Goal: Task Accomplishment & Management: Manage account settings

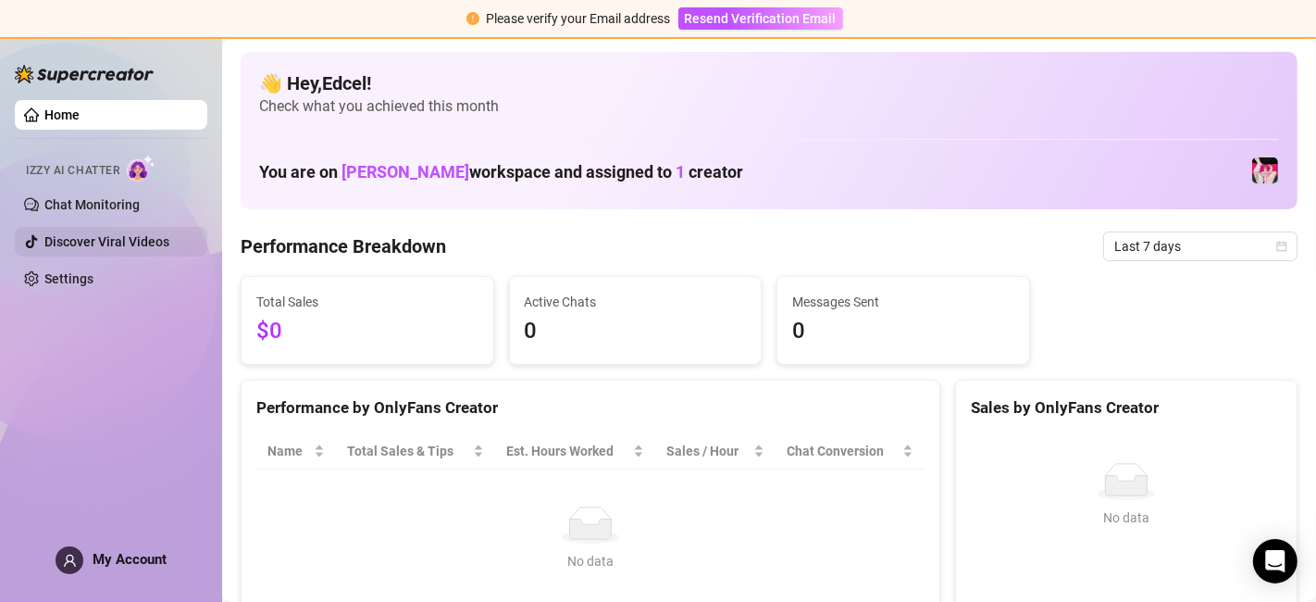
click at [144, 234] on link "Discover Viral Videos" at bounding box center [106, 241] width 125 height 15
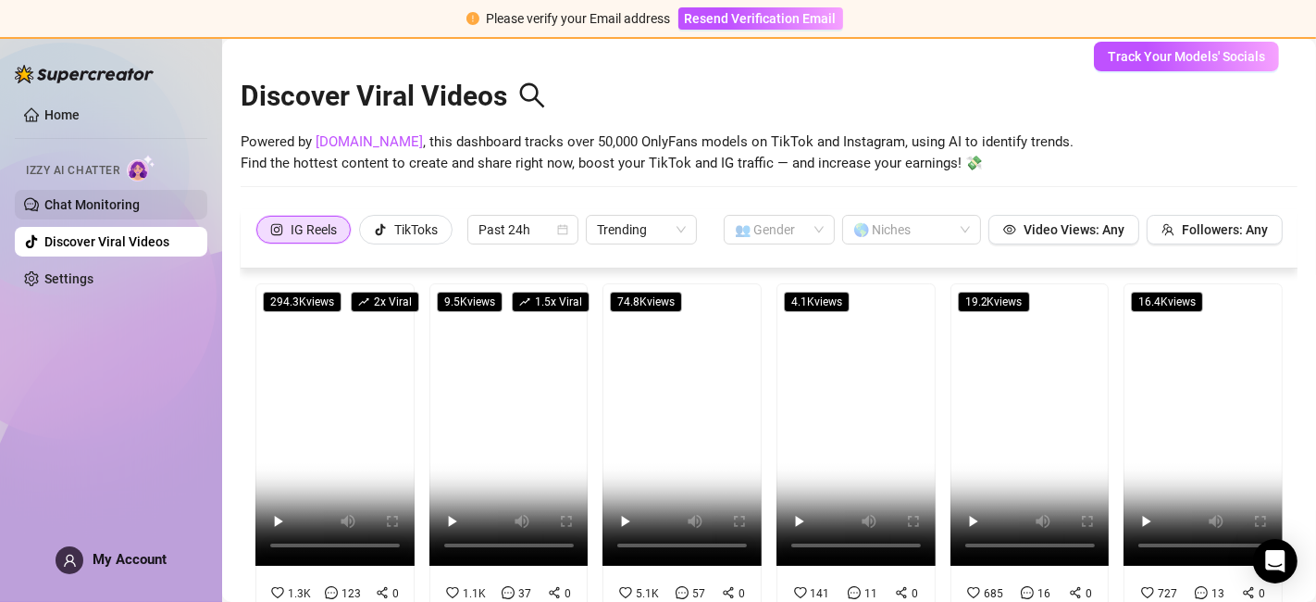
click at [88, 209] on link "Chat Monitoring" at bounding box center [91, 204] width 95 height 15
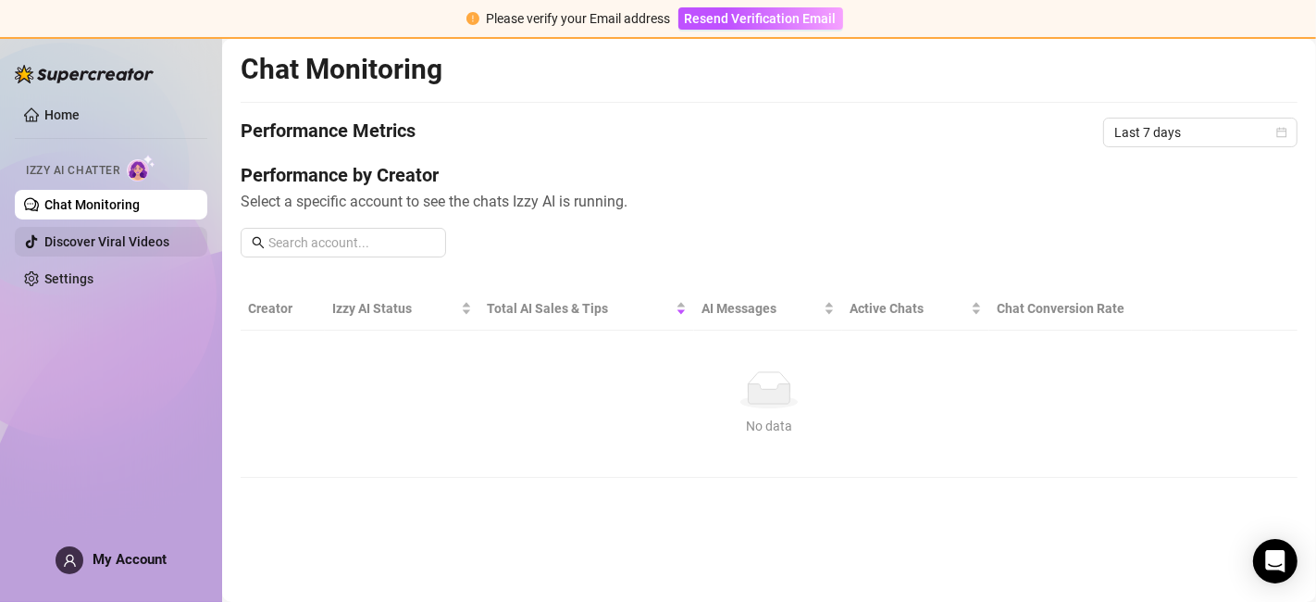
click at [81, 239] on link "Discover Viral Videos" at bounding box center [106, 241] width 125 height 15
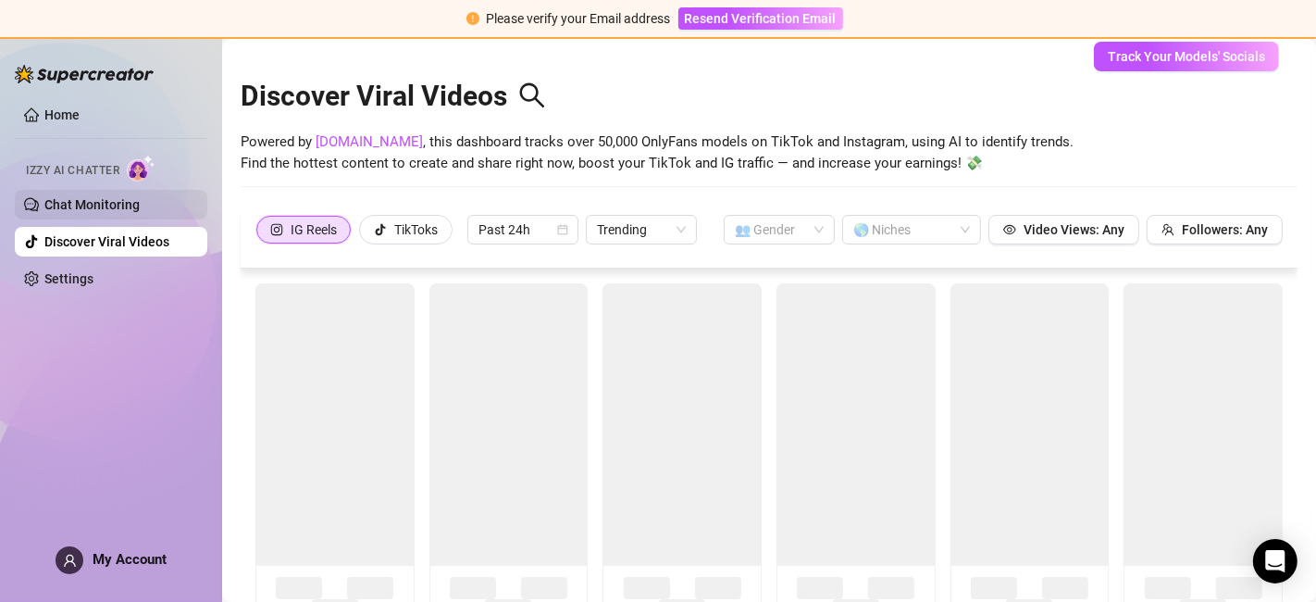
click at [93, 197] on link "Chat Monitoring" at bounding box center [91, 204] width 95 height 15
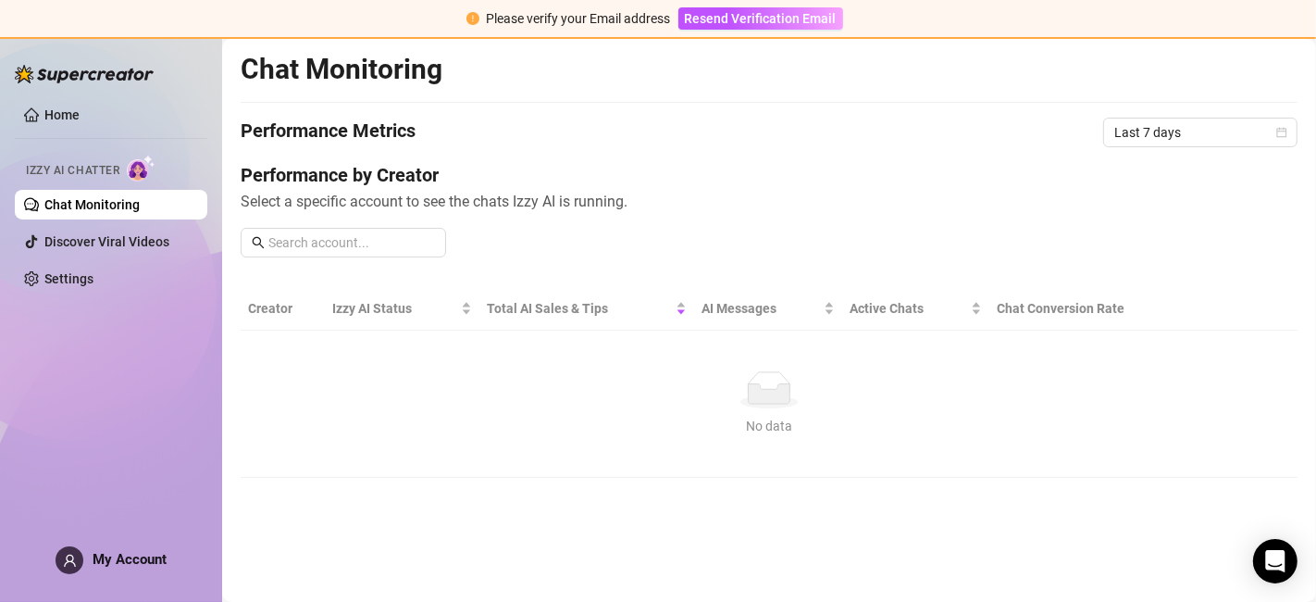
click at [446, 416] on div "No data" at bounding box center [768, 426] width 1027 height 20
click at [319, 362] on td "No data No data" at bounding box center [769, 403] width 1057 height 147
click at [739, 13] on span "Resend Verification Email" at bounding box center [761, 18] width 152 height 15
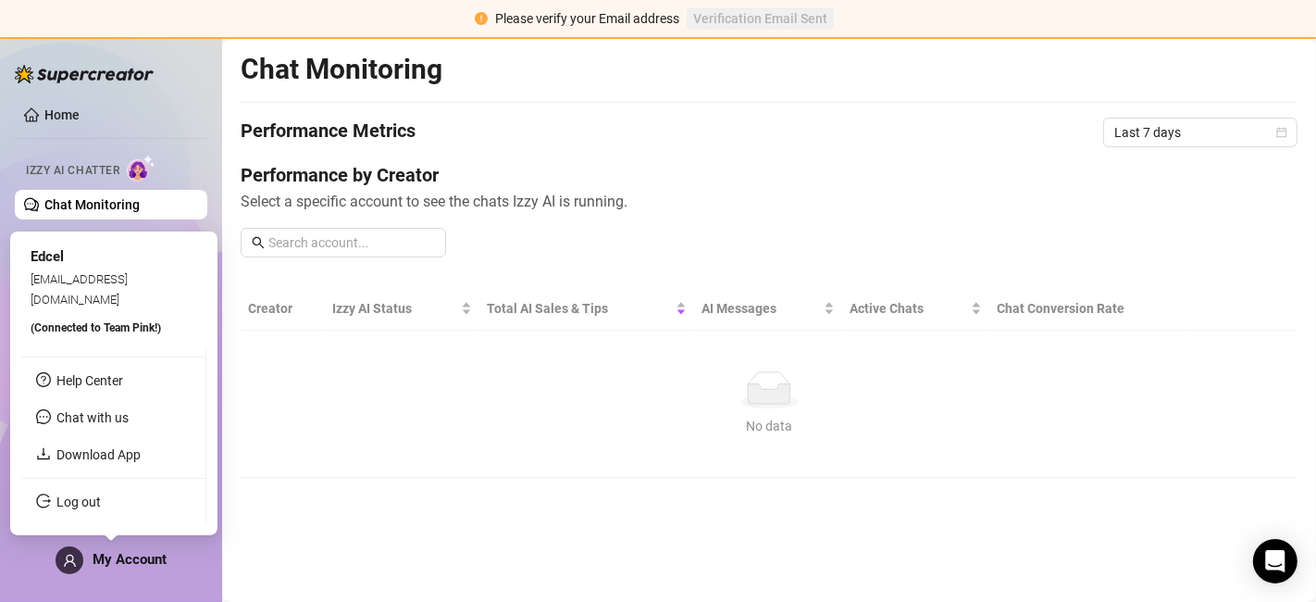
click at [138, 551] on span "My Account" at bounding box center [130, 559] width 74 height 17
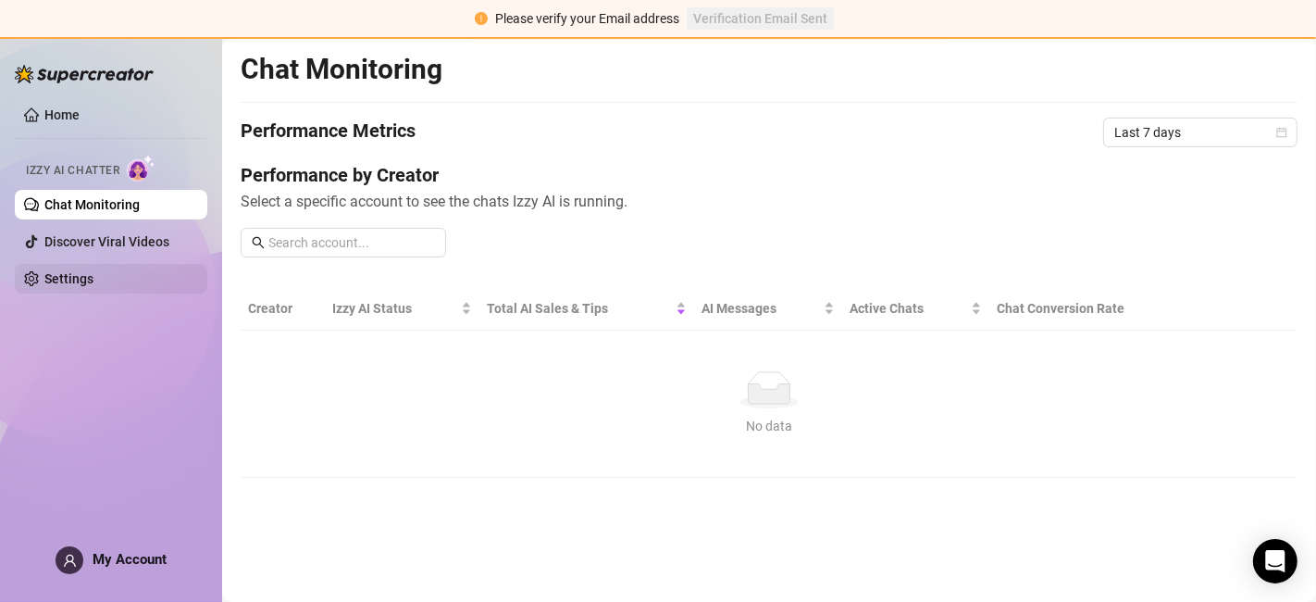
click at [93, 284] on link "Settings" at bounding box center [68, 278] width 49 height 15
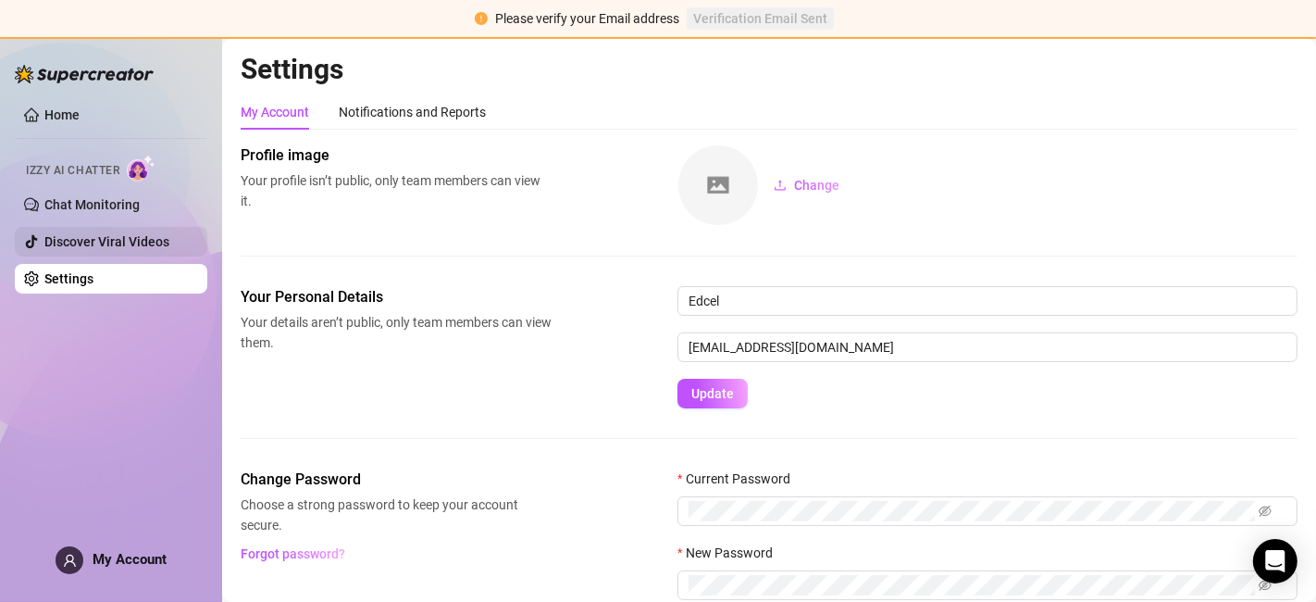
click at [118, 249] on link "Discover Viral Videos" at bounding box center [106, 241] width 125 height 15
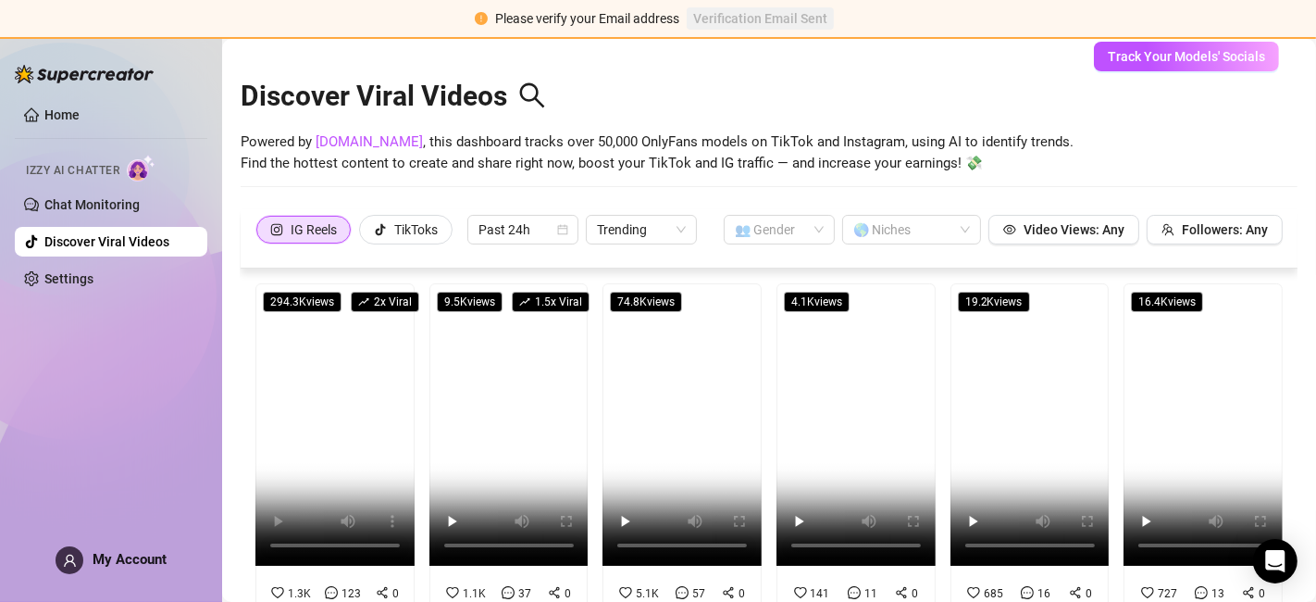
click at [1275, 1] on div "Please verify your Email address Verification Email Sent" at bounding box center [658, 19] width 1316 height 39
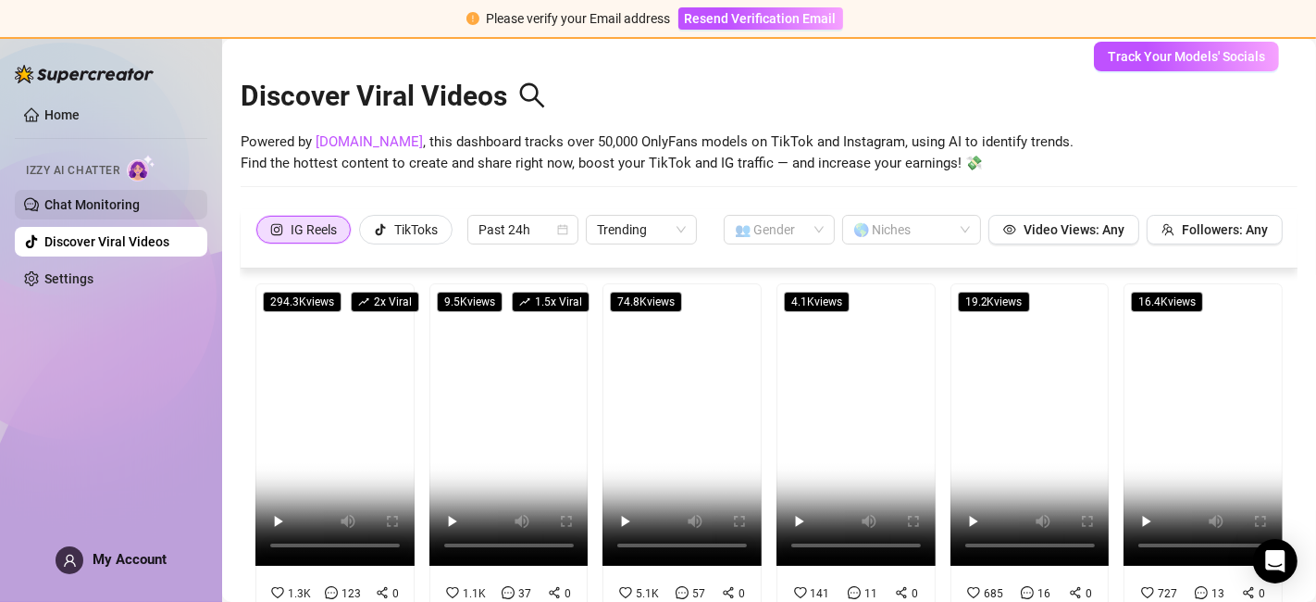
click at [131, 197] on link "Chat Monitoring" at bounding box center [91, 204] width 95 height 15
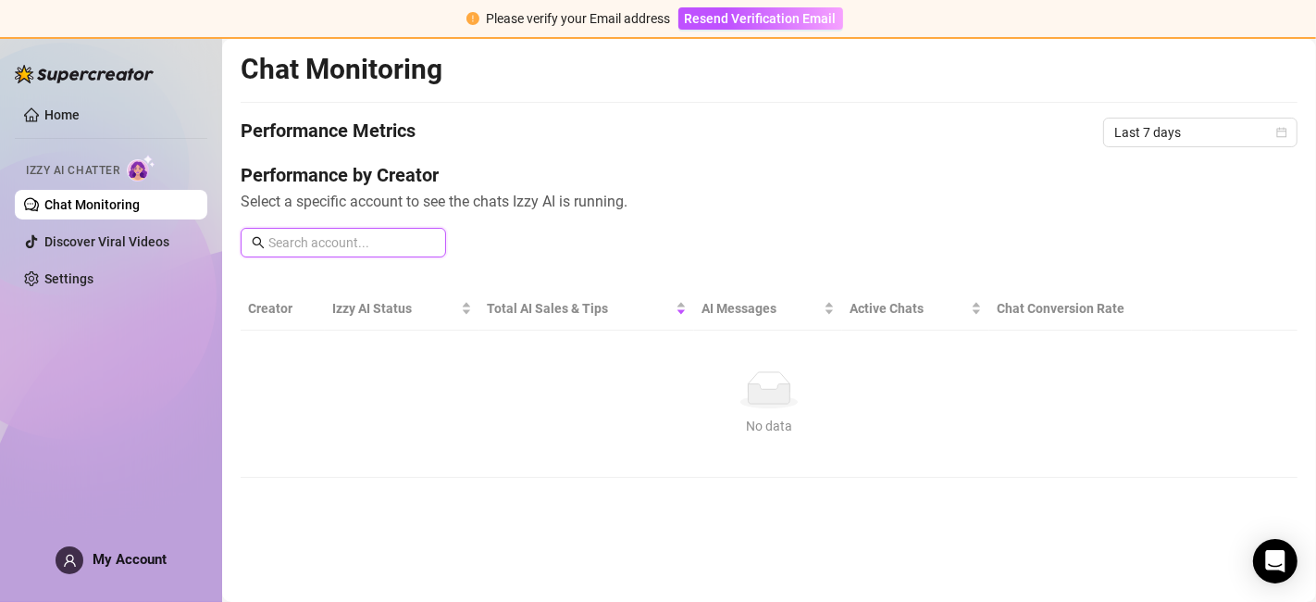
click at [414, 237] on input "text" at bounding box center [351, 242] width 167 height 20
type input "B"
type input "Britney Black"
click at [1208, 138] on span "Last 7 days" at bounding box center [1200, 132] width 172 height 28
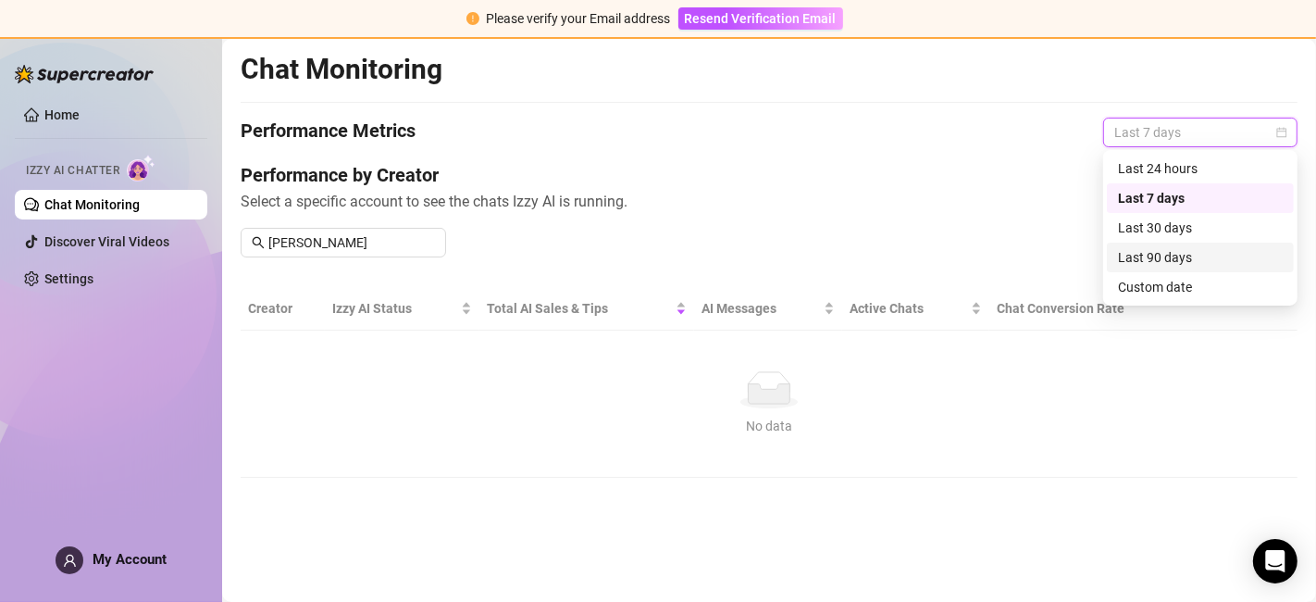
click at [1191, 255] on div "Last 90 days" at bounding box center [1200, 257] width 165 height 20
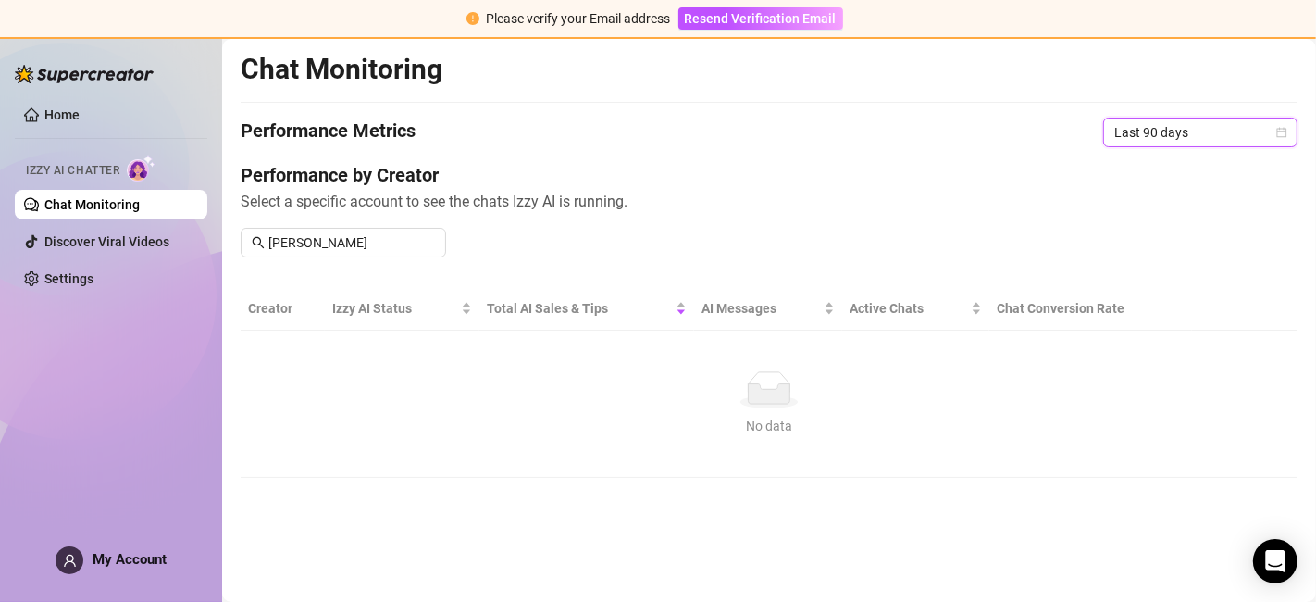
click at [1191, 255] on div "Performance by Creator Select a specific account to see the chats Izzy AI is ru…" at bounding box center [769, 217] width 1057 height 110
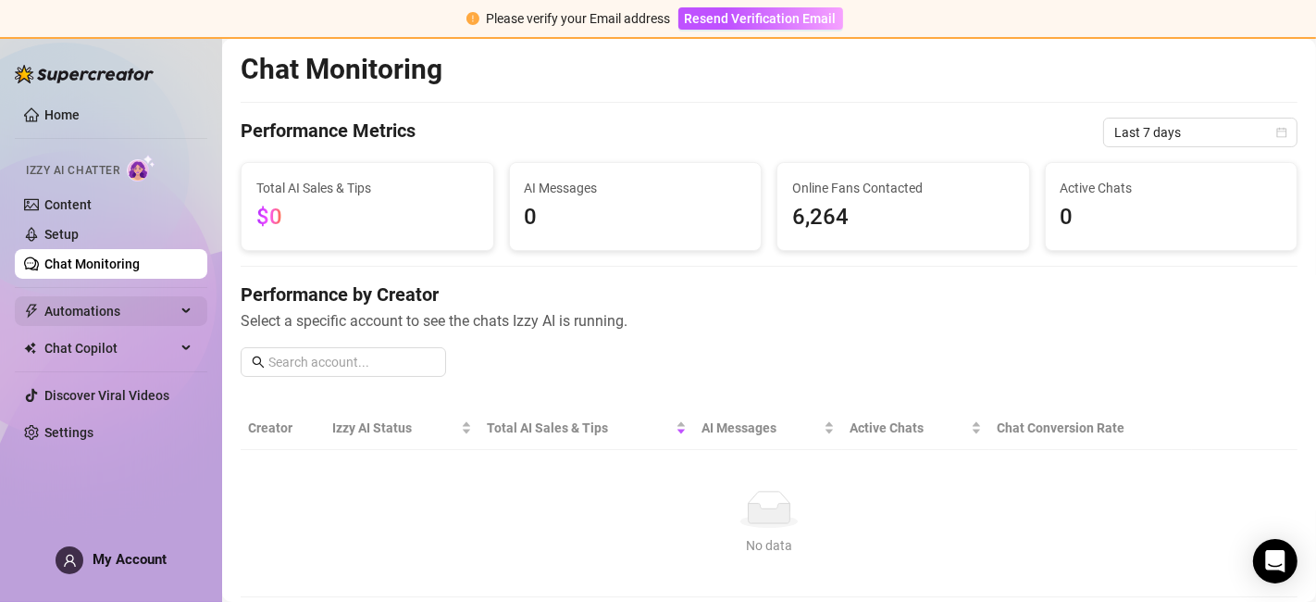
click at [124, 314] on span "Automations" at bounding box center [109, 311] width 131 height 30
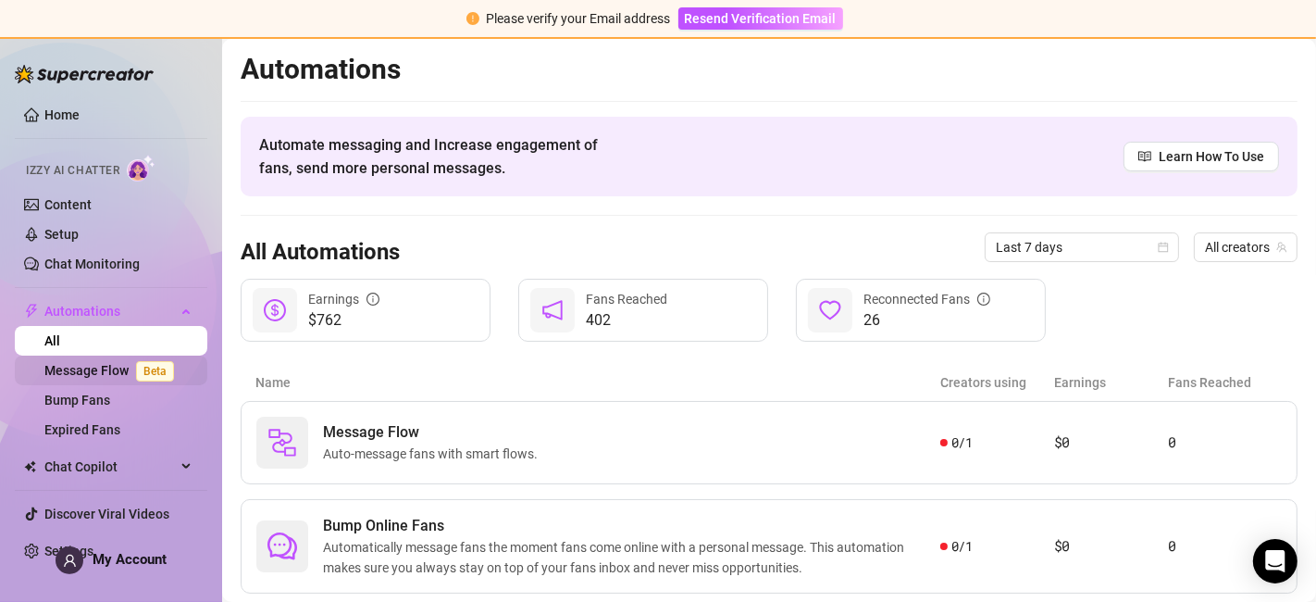
click at [109, 366] on link "Message Flow Beta" at bounding box center [112, 370] width 137 height 15
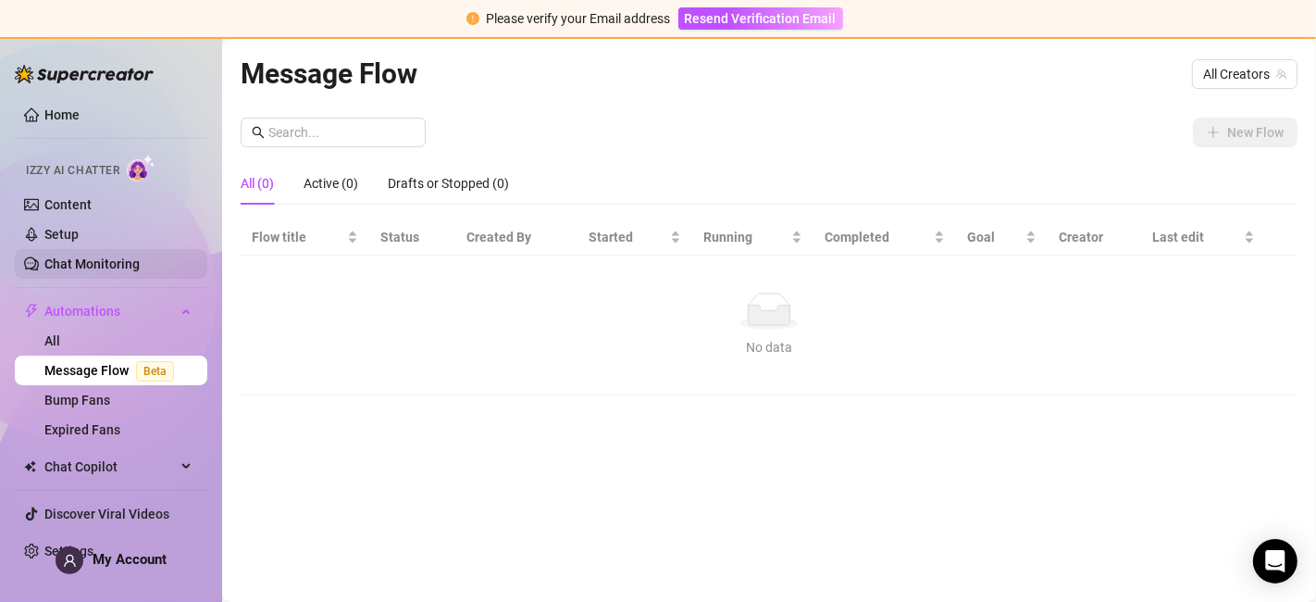
click at [140, 271] on link "Chat Monitoring" at bounding box center [91, 263] width 95 height 15
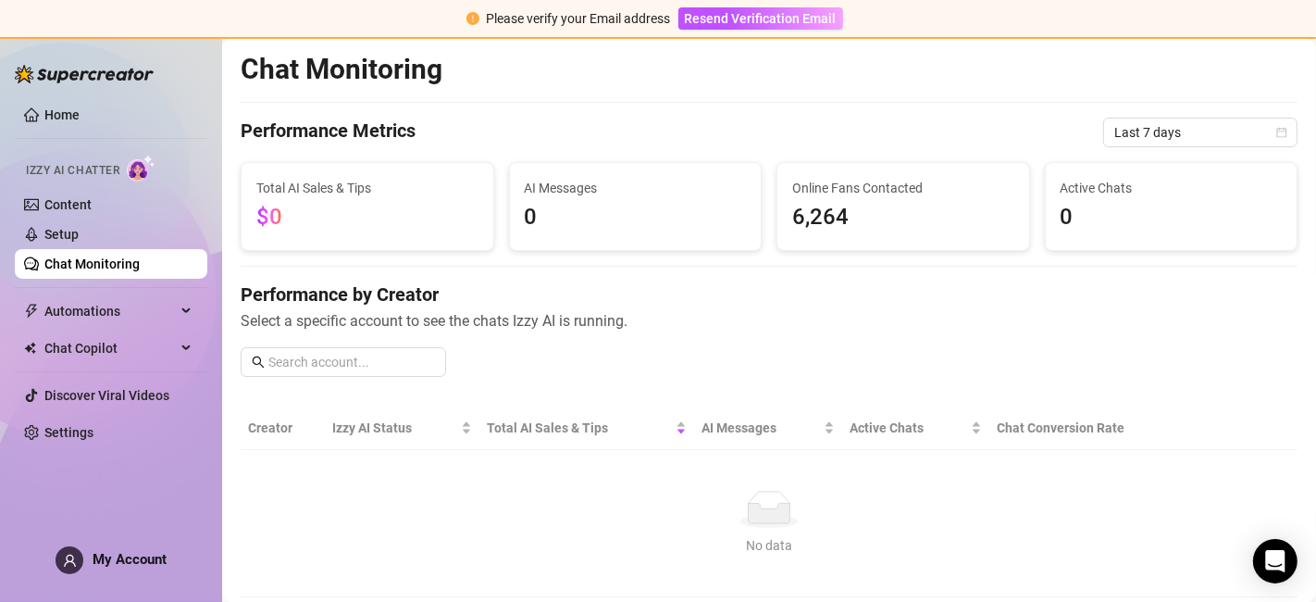
click at [851, 218] on span "6,264" at bounding box center [903, 217] width 222 height 35
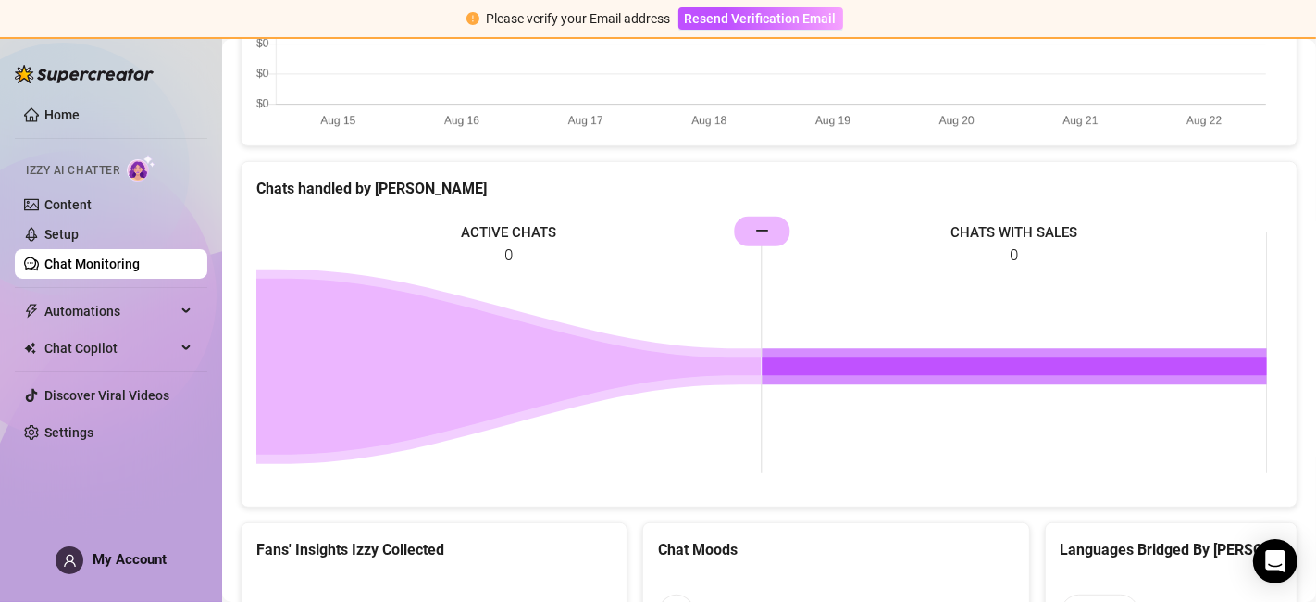
scroll to position [771, 0]
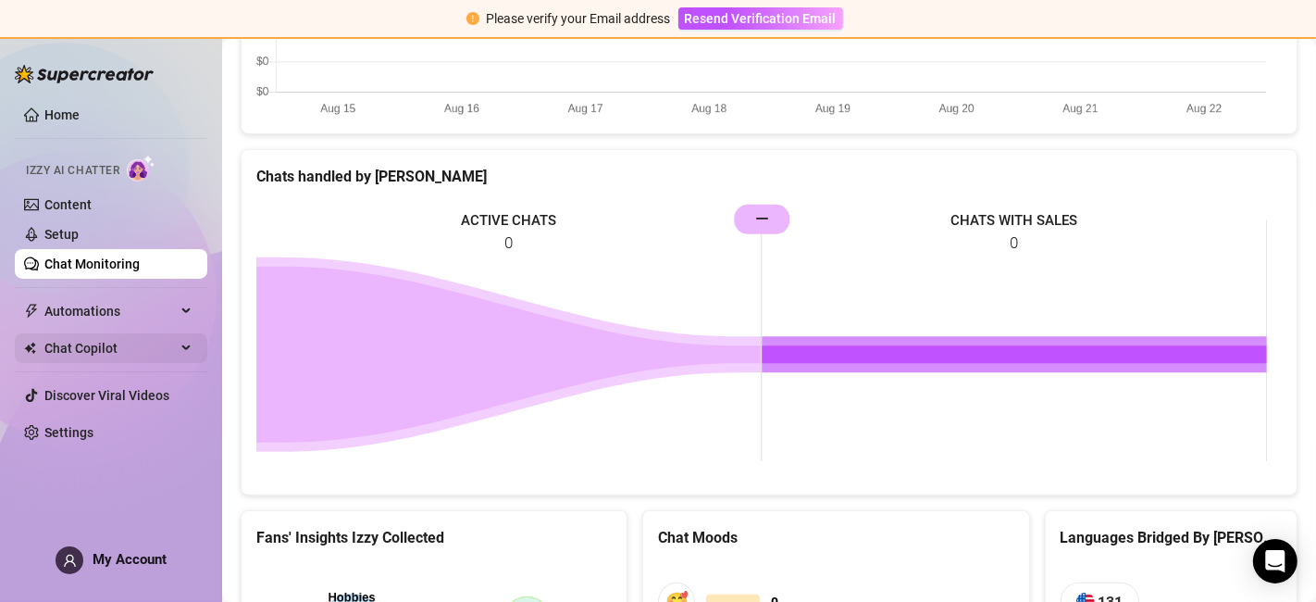
click at [86, 346] on span "Chat Copilot" at bounding box center [109, 348] width 131 height 30
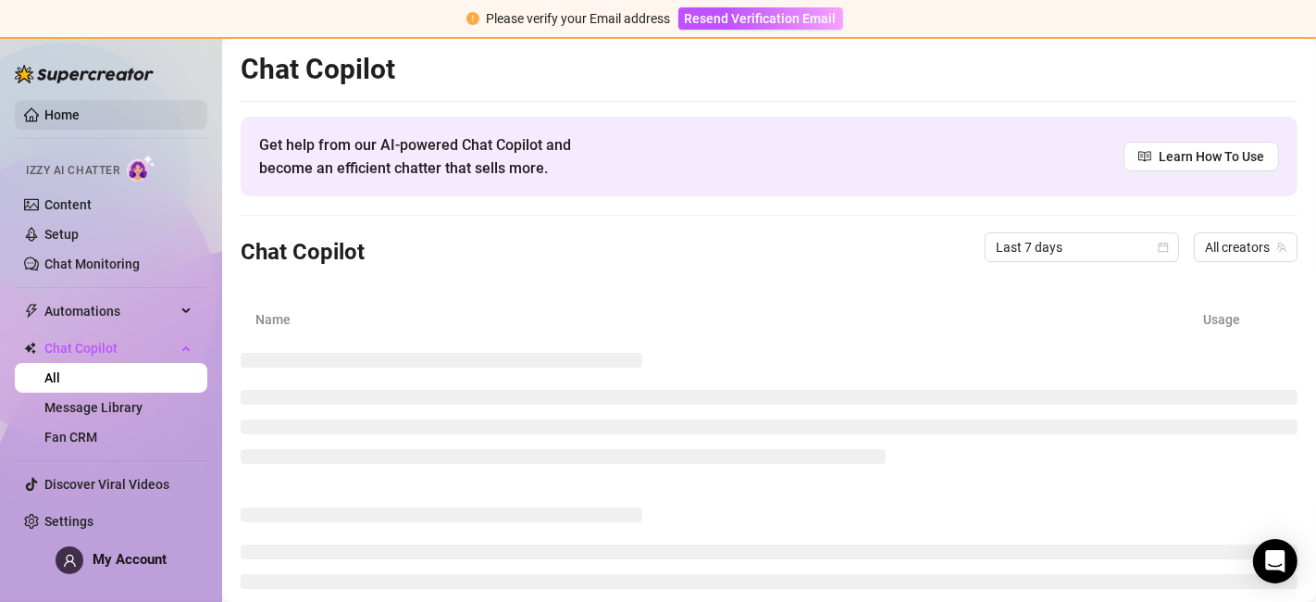
click at [65, 113] on link "Home" at bounding box center [61, 114] width 35 height 15
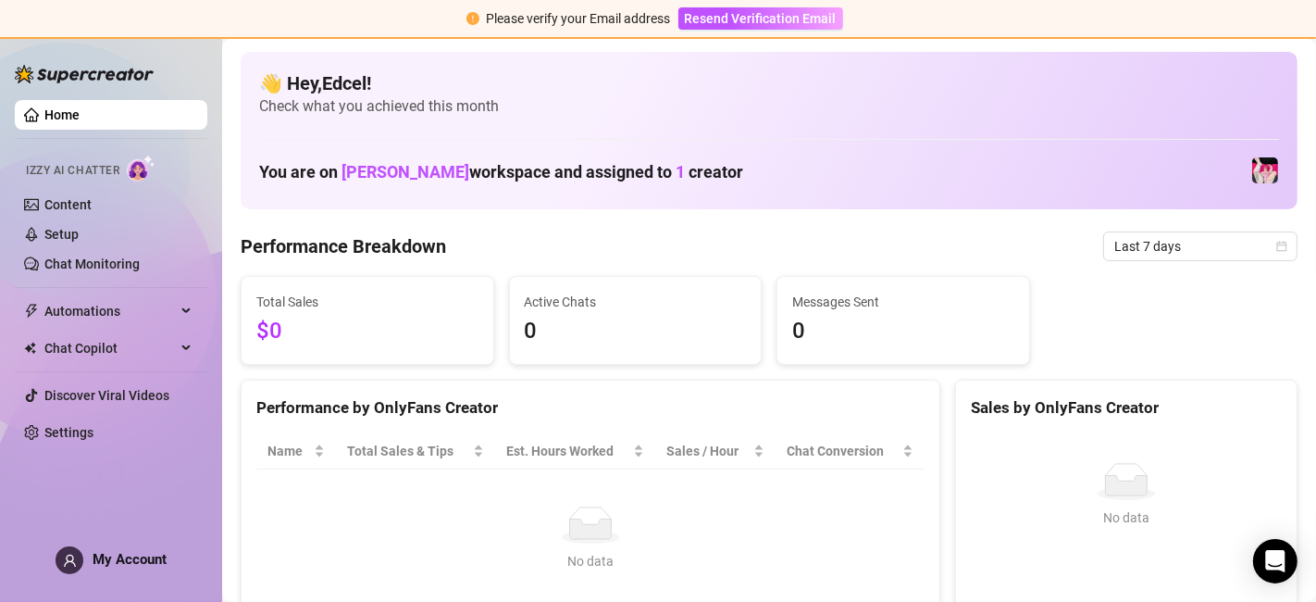
click at [569, 305] on span "Active Chats" at bounding box center [636, 302] width 222 height 20
drag, startPoint x: 569, startPoint y: 316, endPoint x: 880, endPoint y: 316, distance: 311.0
click at [880, 316] on div "Total Sales $0 Active Chats 0 Messages Sent 0" at bounding box center [769, 320] width 1072 height 89
click at [880, 316] on span "0" at bounding box center [903, 331] width 222 height 35
click at [117, 265] on link "Chat Monitoring" at bounding box center [91, 263] width 95 height 15
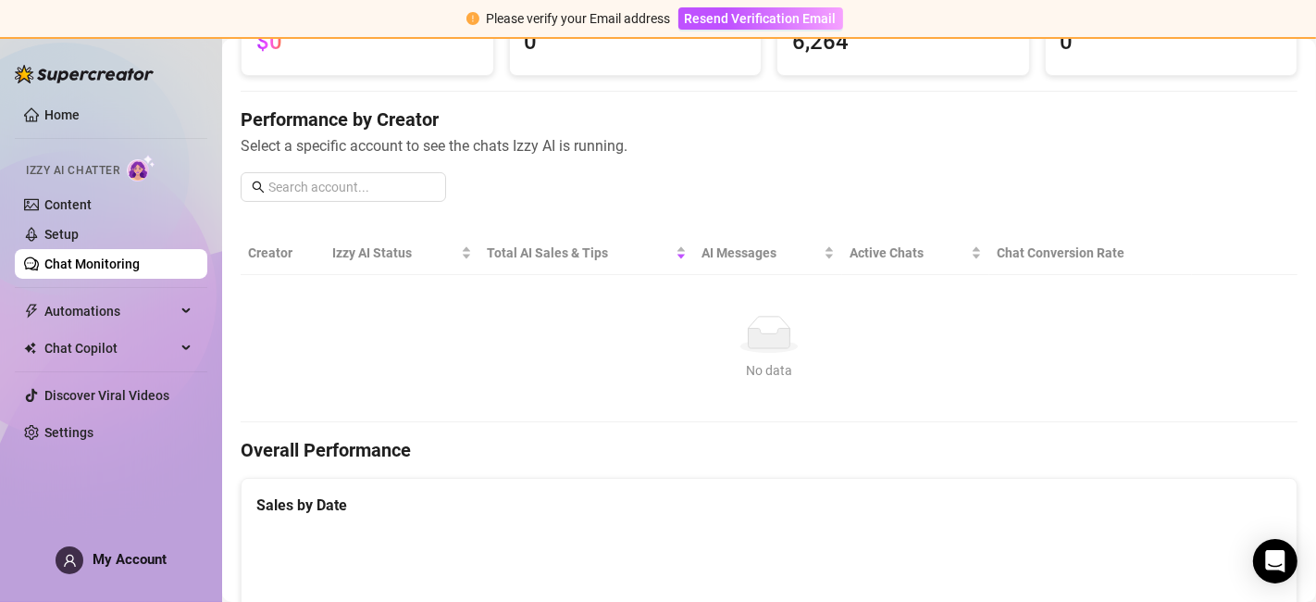
scroll to position [205, 0]
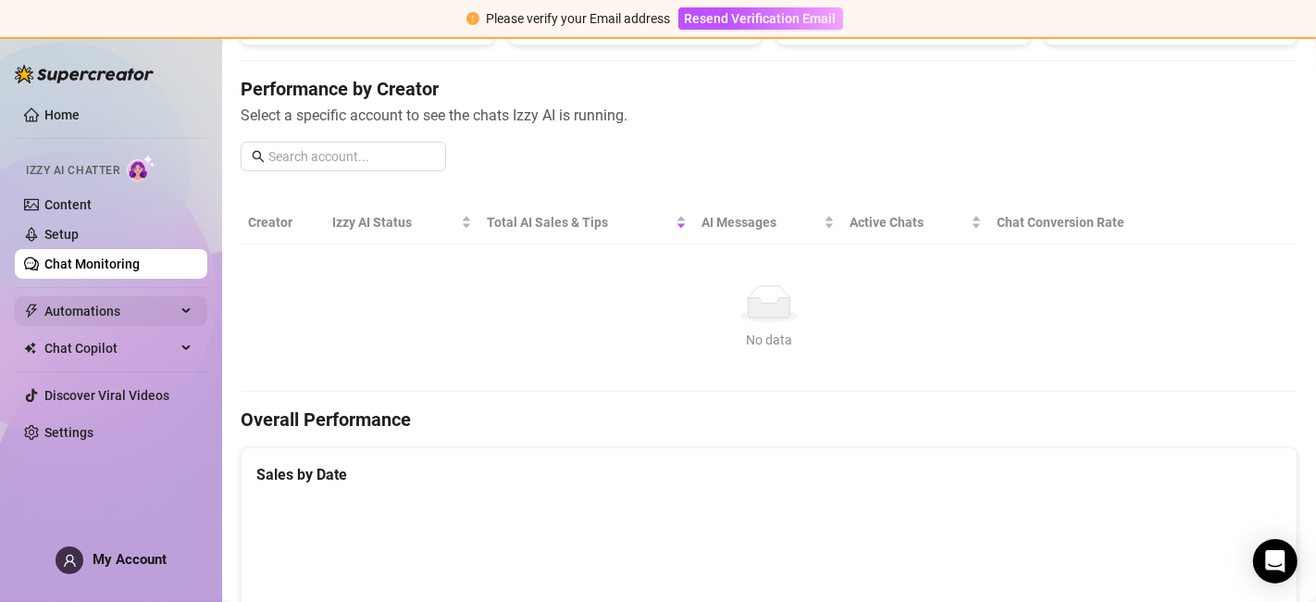
click at [134, 307] on span "Automations" at bounding box center [109, 311] width 131 height 30
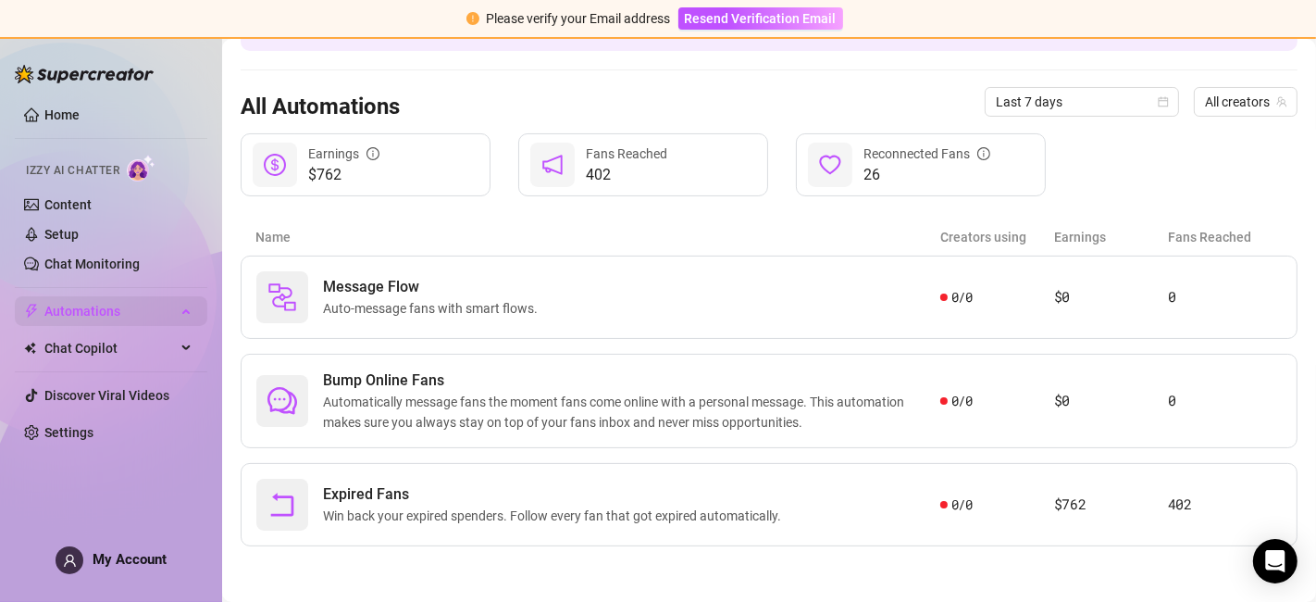
scroll to position [143, 0]
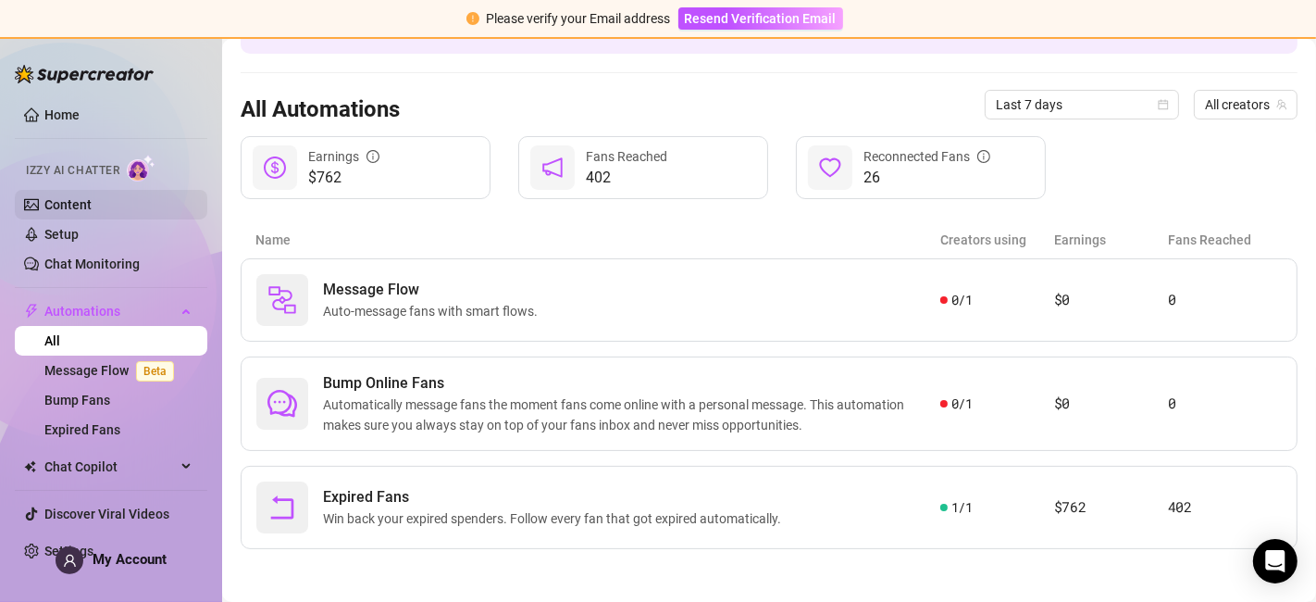
click at [89, 205] on link "Content" at bounding box center [67, 204] width 47 height 15
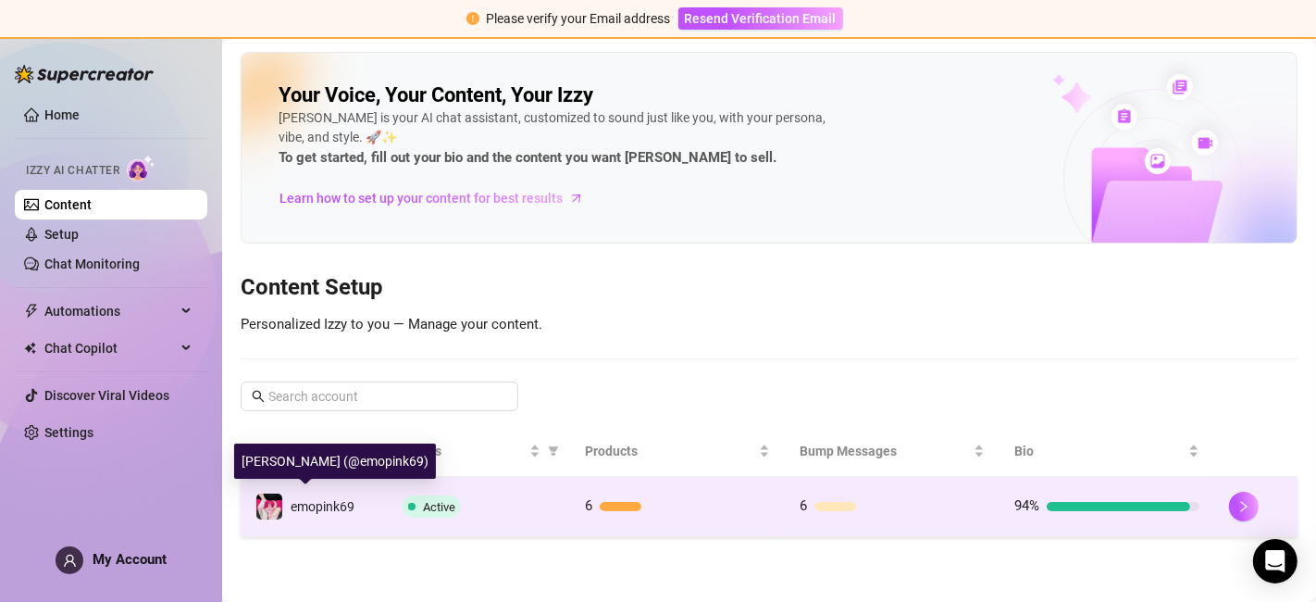
click at [301, 505] on span "emopink69" at bounding box center [323, 506] width 64 height 15
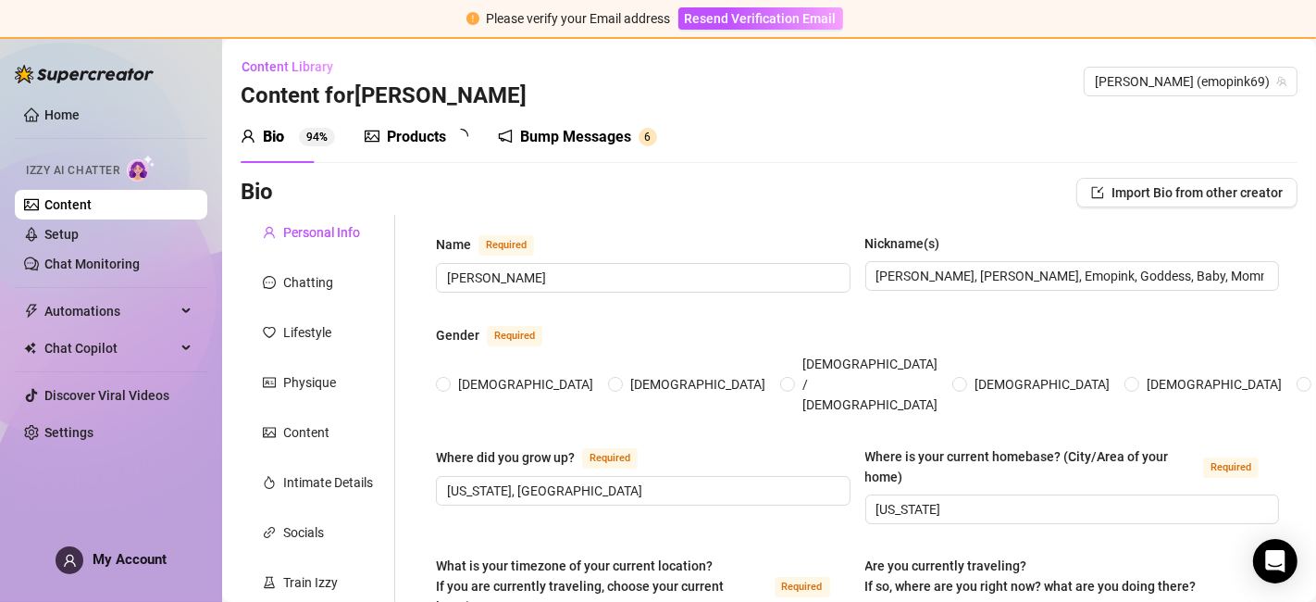
radio input "true"
type input "[DATE]"
click at [340, 287] on div "Chatting" at bounding box center [318, 282] width 155 height 35
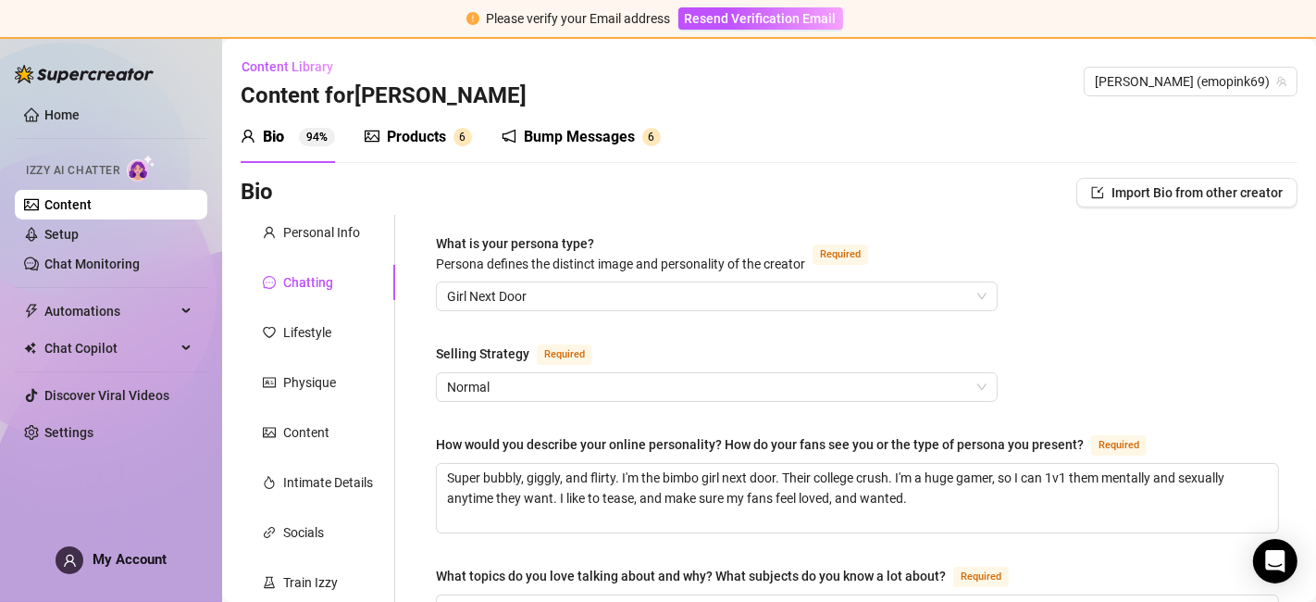
click at [590, 137] on div "Bump Messages" at bounding box center [579, 137] width 111 height 22
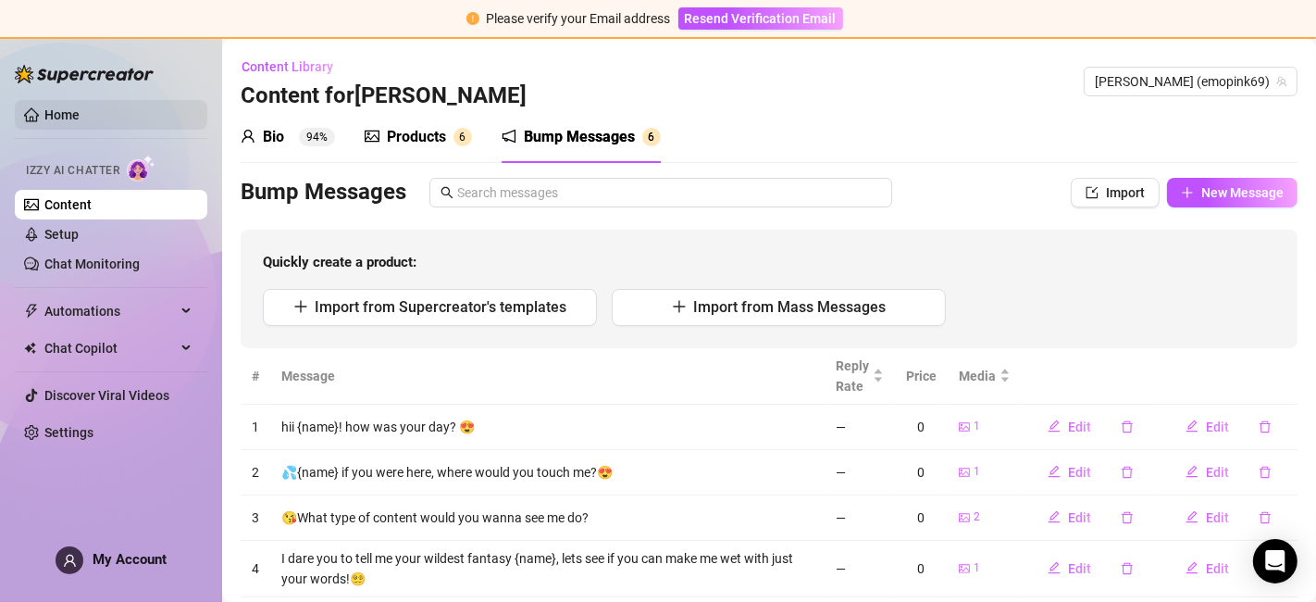
click at [80, 118] on link "Home" at bounding box center [61, 114] width 35 height 15
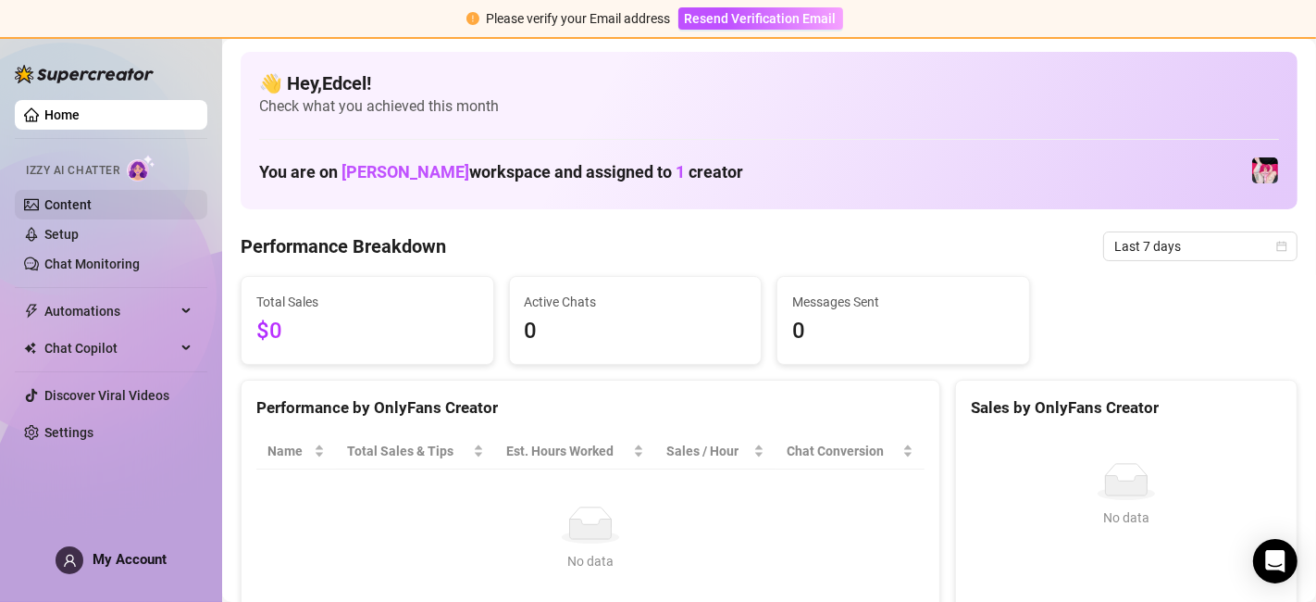
click at [92, 205] on link "Content" at bounding box center [67, 204] width 47 height 15
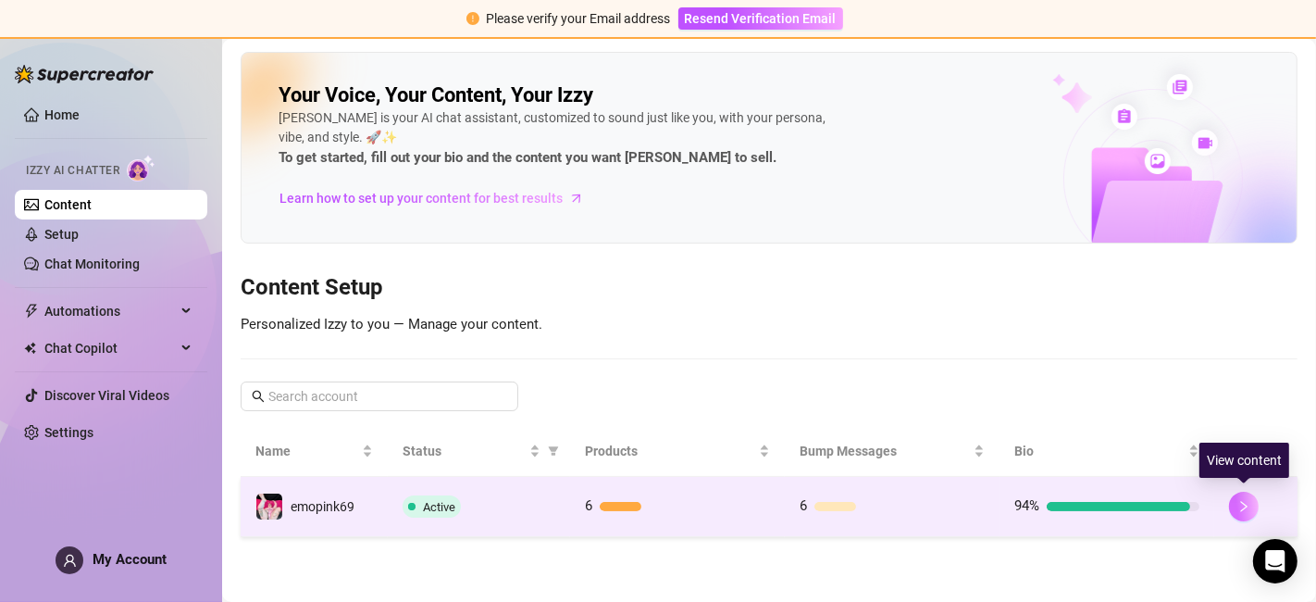
click at [1242, 502] on icon "right" at bounding box center [1244, 506] width 13 height 13
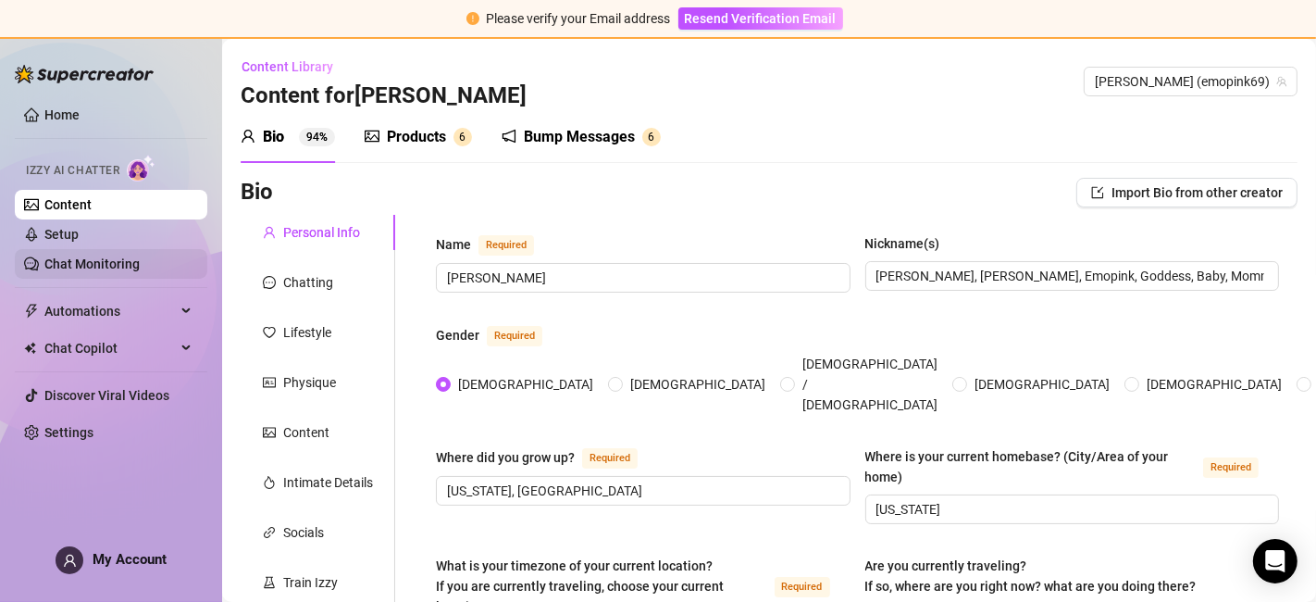
click at [140, 259] on link "Chat Monitoring" at bounding box center [91, 263] width 95 height 15
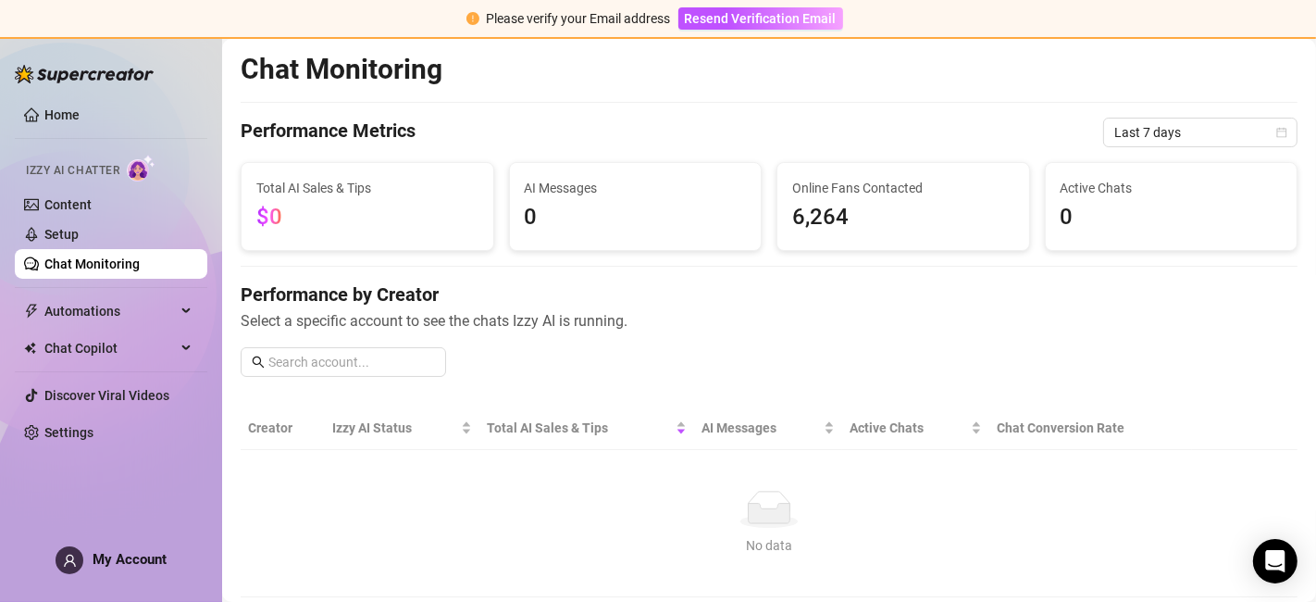
click at [192, 517] on div "Home Izzy AI Chatter Content Setup Chat Monitoring Automations All Message Flow…" at bounding box center [111, 311] width 193 height 548
click at [1065, 202] on span "0" at bounding box center [1172, 217] width 222 height 35
click at [1100, 227] on span "0" at bounding box center [1172, 217] width 222 height 35
click at [1094, 184] on span "Active Chats" at bounding box center [1172, 188] width 222 height 20
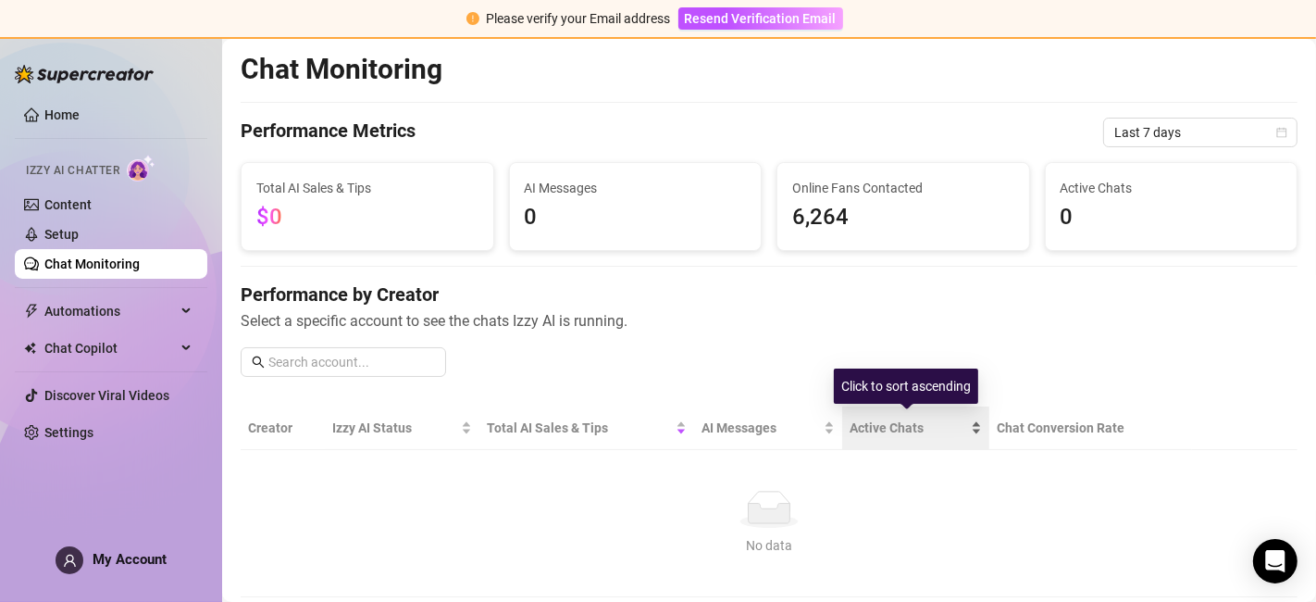
click at [884, 429] on span "Active Chats" at bounding box center [909, 427] width 118 height 20
click at [889, 420] on span "Active Chats" at bounding box center [909, 427] width 118 height 20
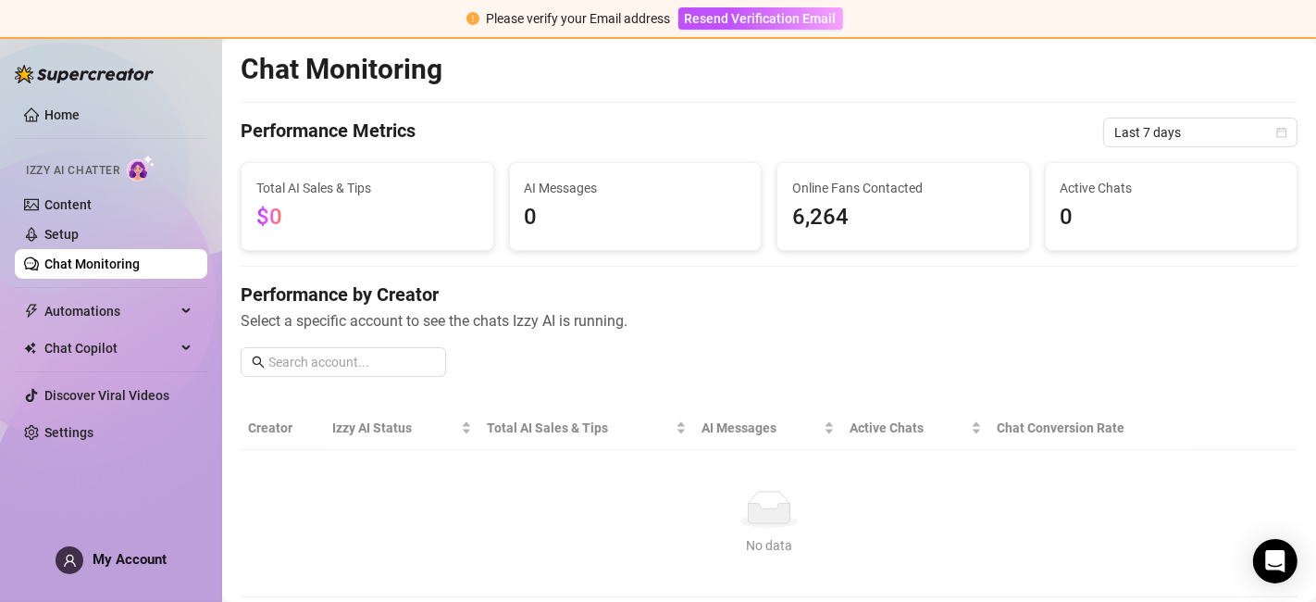
click at [1061, 215] on span "0" at bounding box center [1172, 217] width 222 height 35
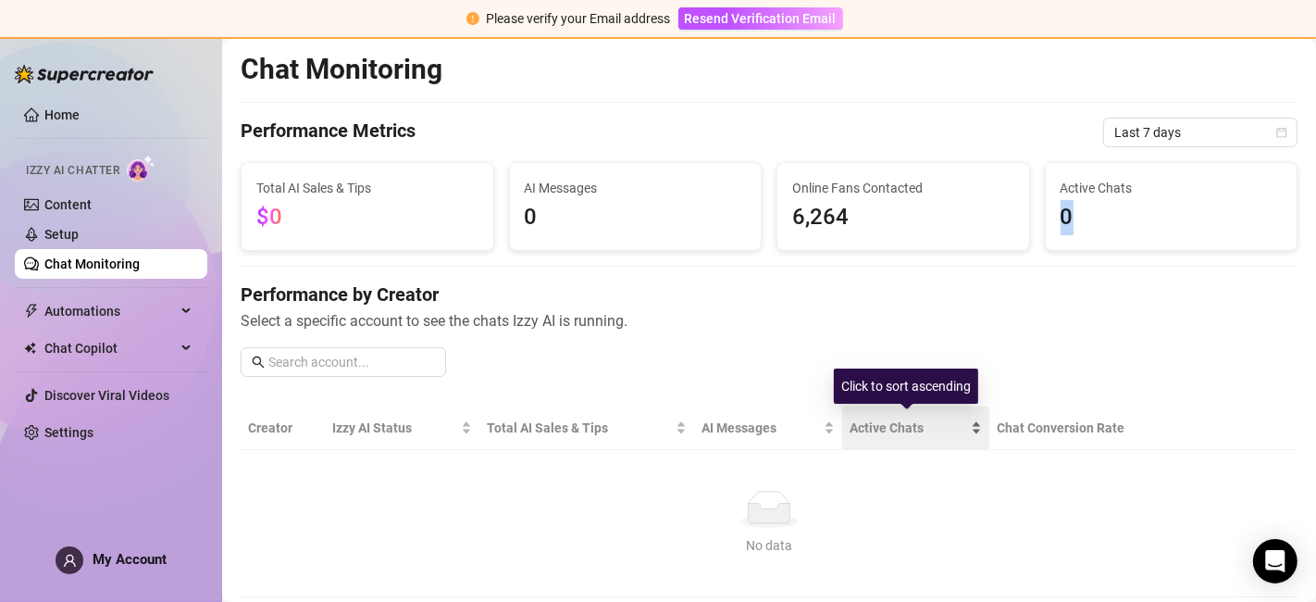
click at [882, 433] on span "Active Chats" at bounding box center [909, 427] width 118 height 20
click at [964, 432] on div "Active Chats" at bounding box center [916, 427] width 132 height 20
click at [967, 421] on div "Active Chats" at bounding box center [916, 427] width 132 height 20
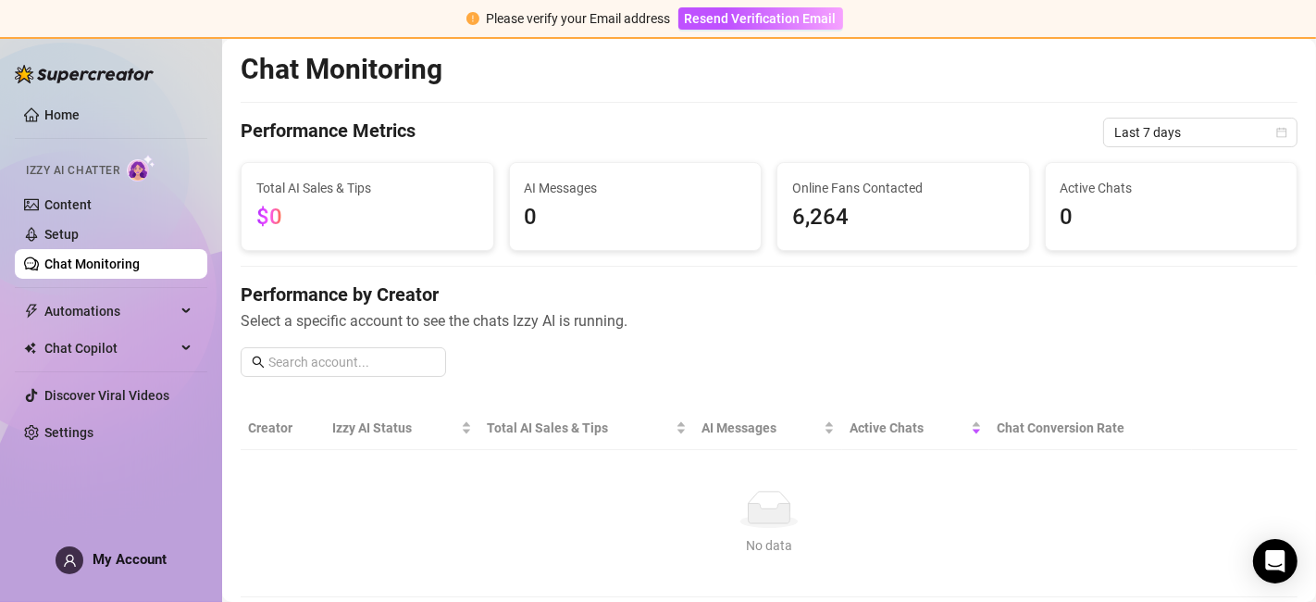
click at [1112, 205] on span "0" at bounding box center [1172, 217] width 222 height 35
click at [92, 198] on link "Content" at bounding box center [67, 204] width 47 height 15
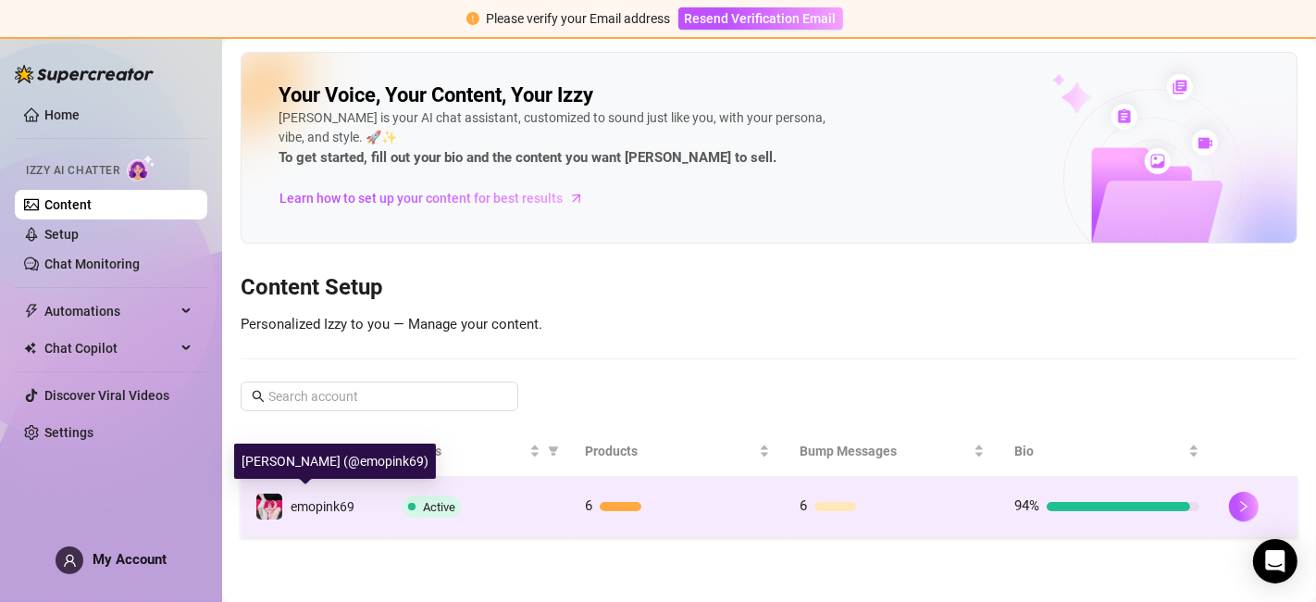
click at [291, 512] on div "emopink69" at bounding box center [323, 506] width 64 height 20
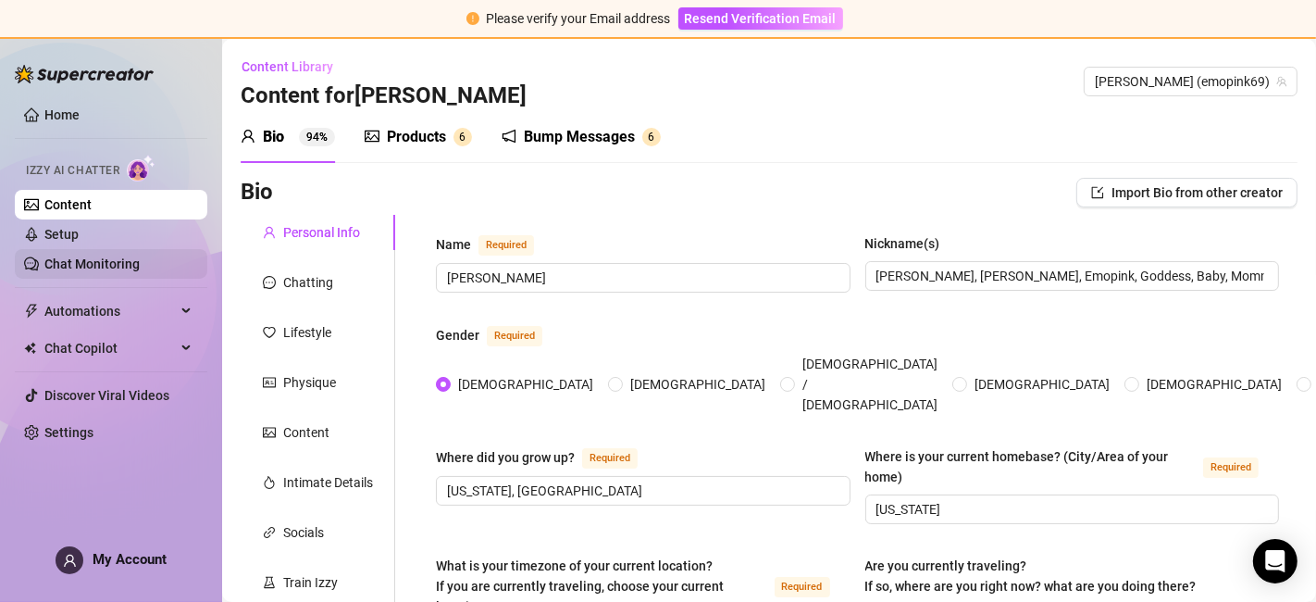
click at [140, 266] on link "Chat Monitoring" at bounding box center [91, 263] width 95 height 15
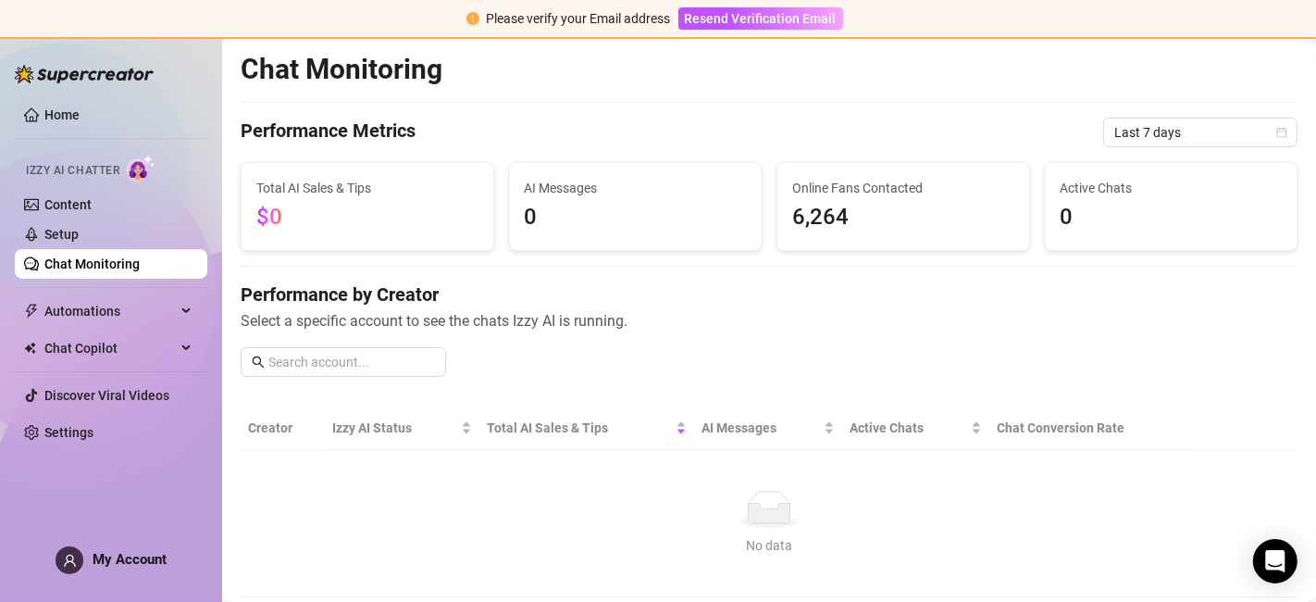
click at [1110, 207] on span "0" at bounding box center [1172, 217] width 222 height 35
click at [1102, 189] on span "Active Chats" at bounding box center [1172, 188] width 222 height 20
click at [573, 194] on span "AI Messages" at bounding box center [636, 188] width 222 height 20
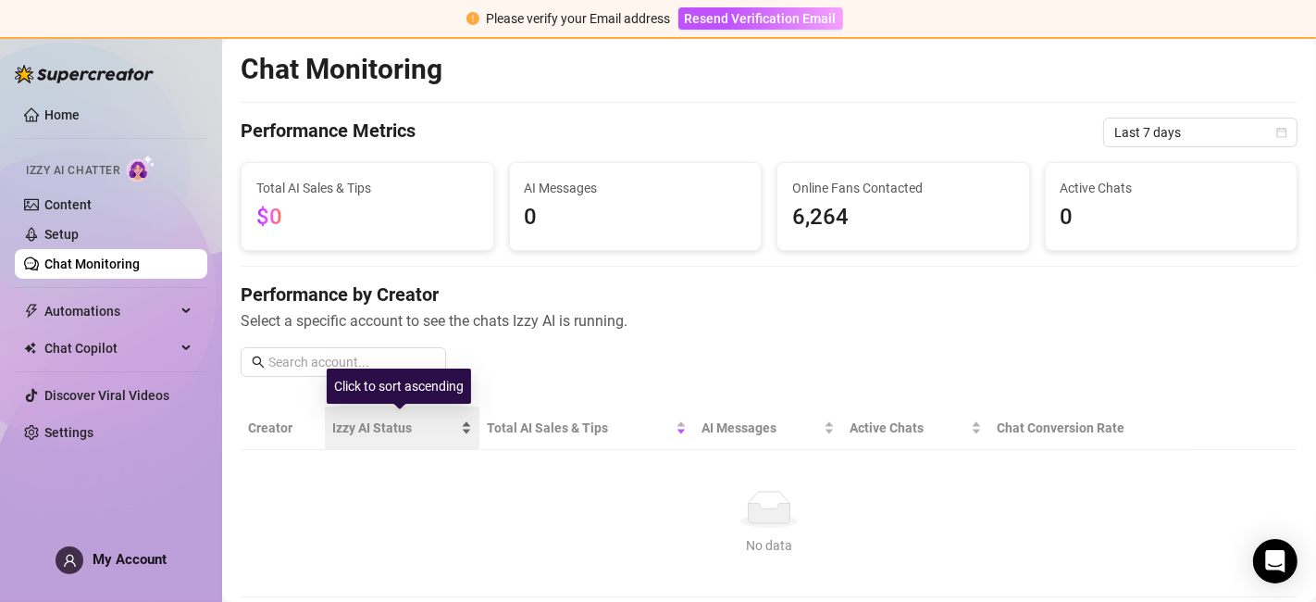
click at [393, 436] on div "Izzy AI Status" at bounding box center [402, 427] width 141 height 20
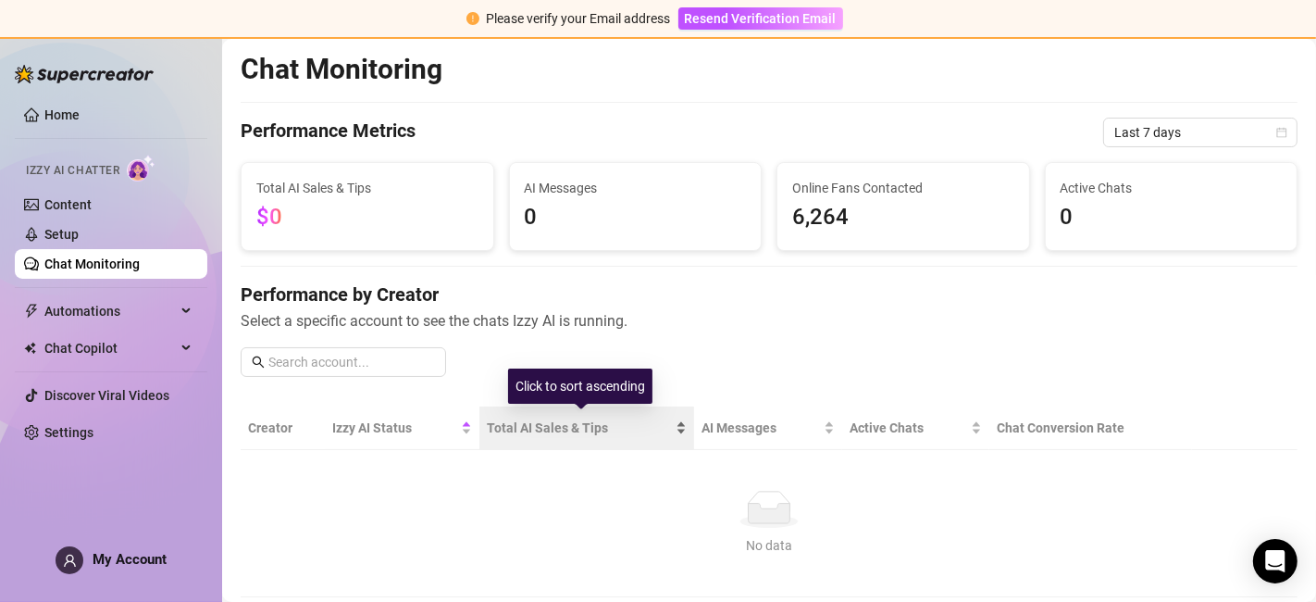
click at [560, 423] on span "Total AI Sales & Tips" at bounding box center [579, 427] width 184 height 20
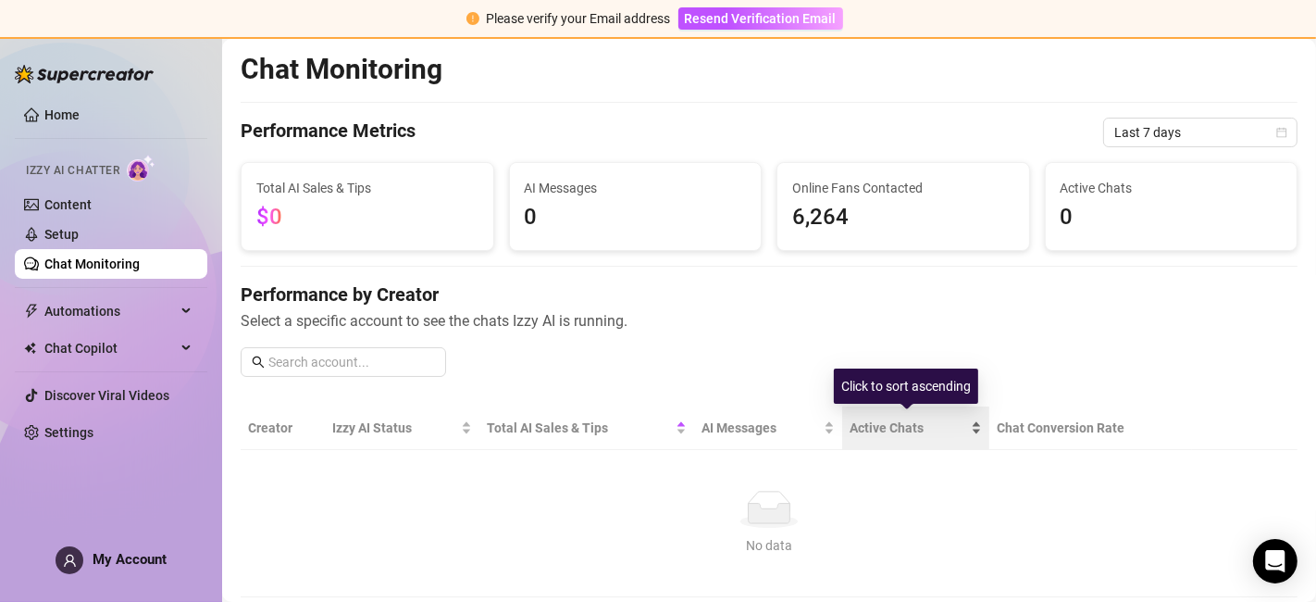
click at [877, 424] on span "Active Chats" at bounding box center [909, 427] width 118 height 20
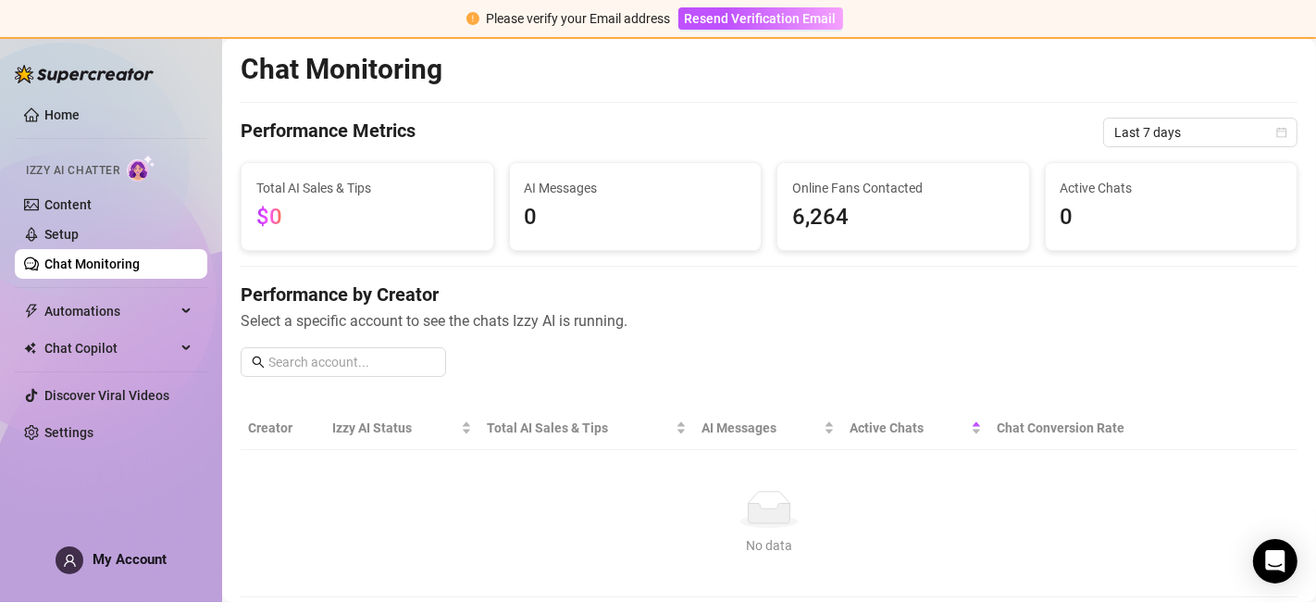
click at [881, 464] on td "No data No data" at bounding box center [769, 523] width 1057 height 147
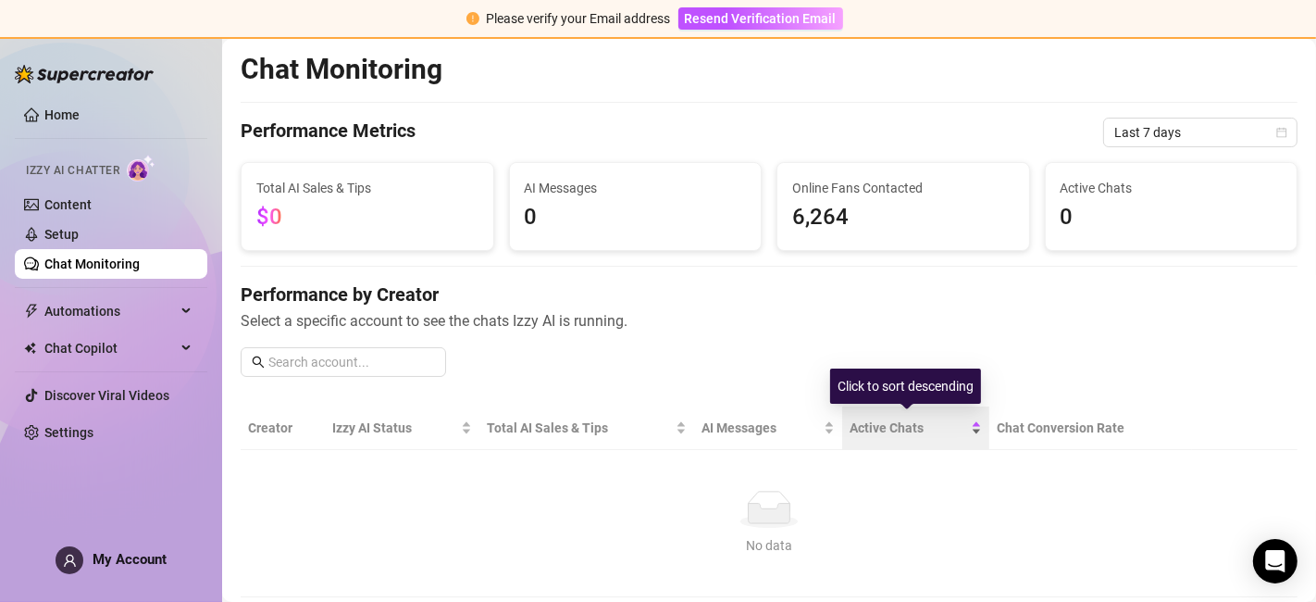
click at [891, 432] on span "Active Chats" at bounding box center [909, 427] width 118 height 20
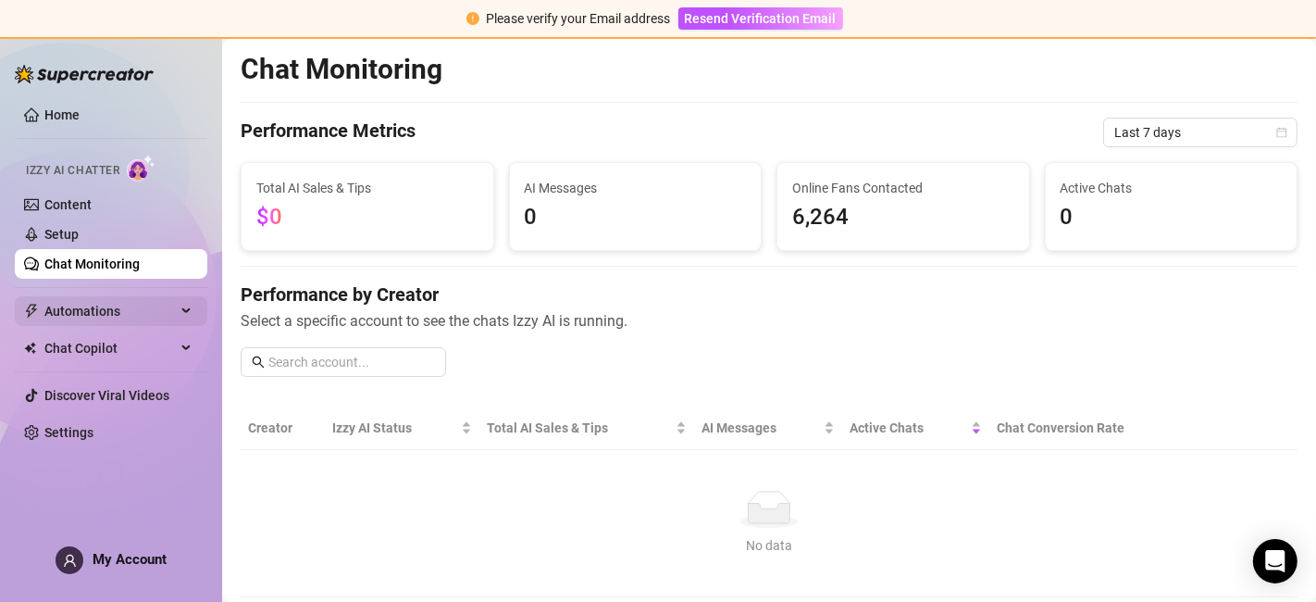
click at [94, 313] on span "Automations" at bounding box center [109, 311] width 131 height 30
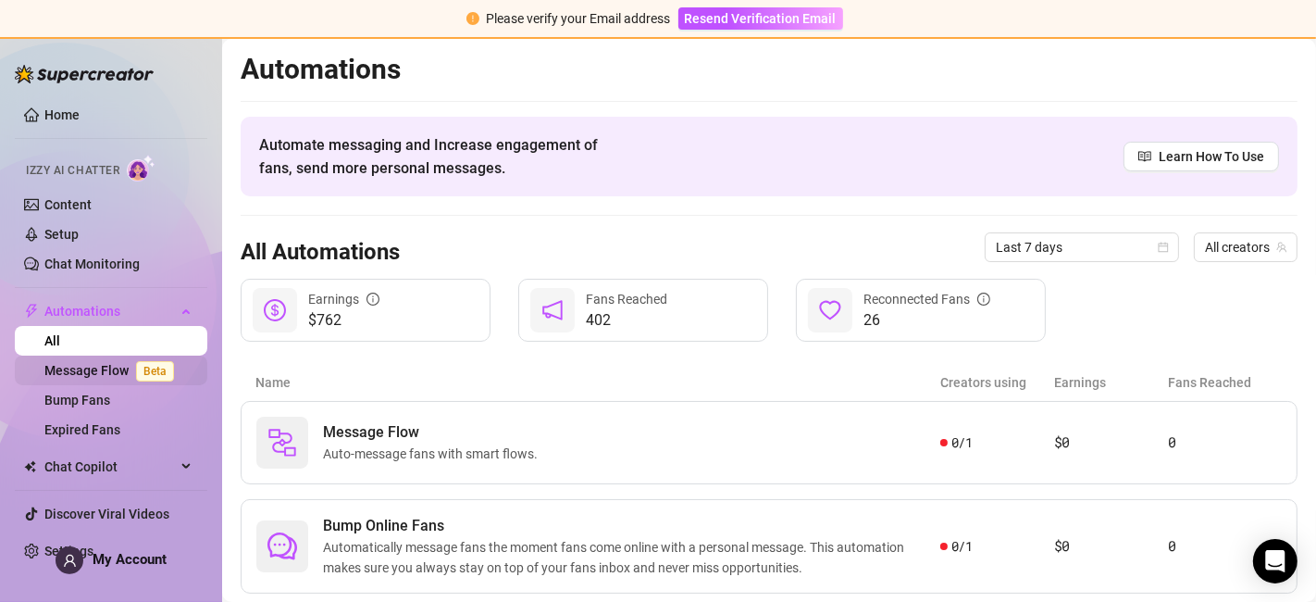
click at [105, 375] on link "Message Flow Beta" at bounding box center [112, 370] width 137 height 15
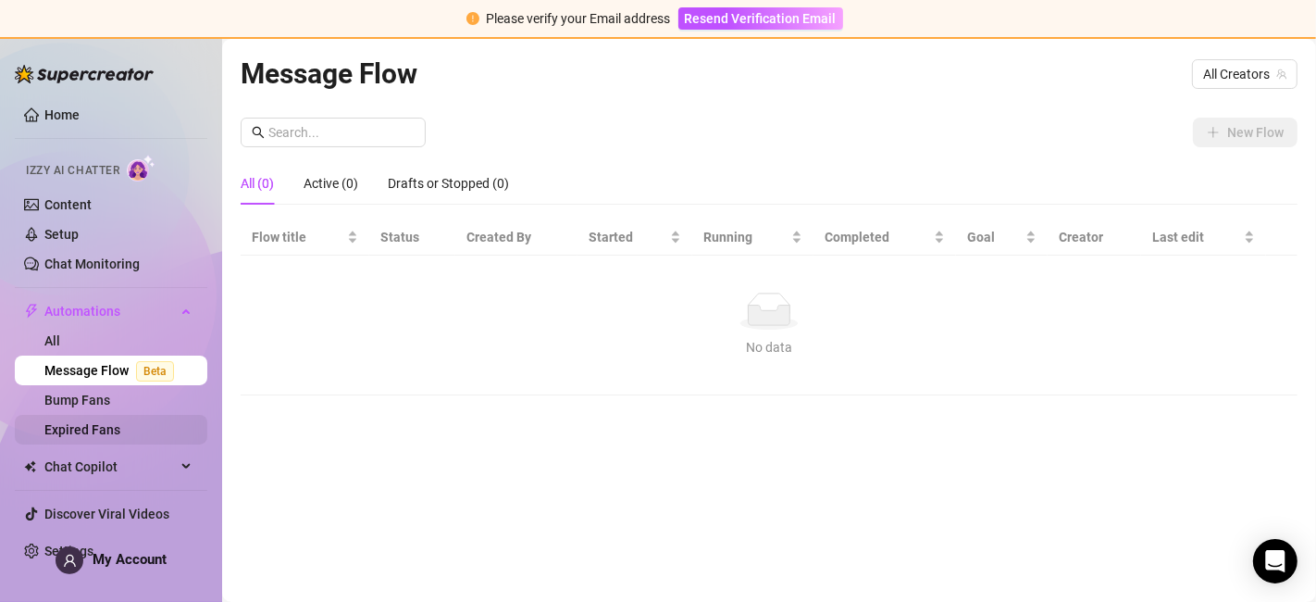
click at [120, 424] on link "Expired Fans" at bounding box center [82, 429] width 76 height 15
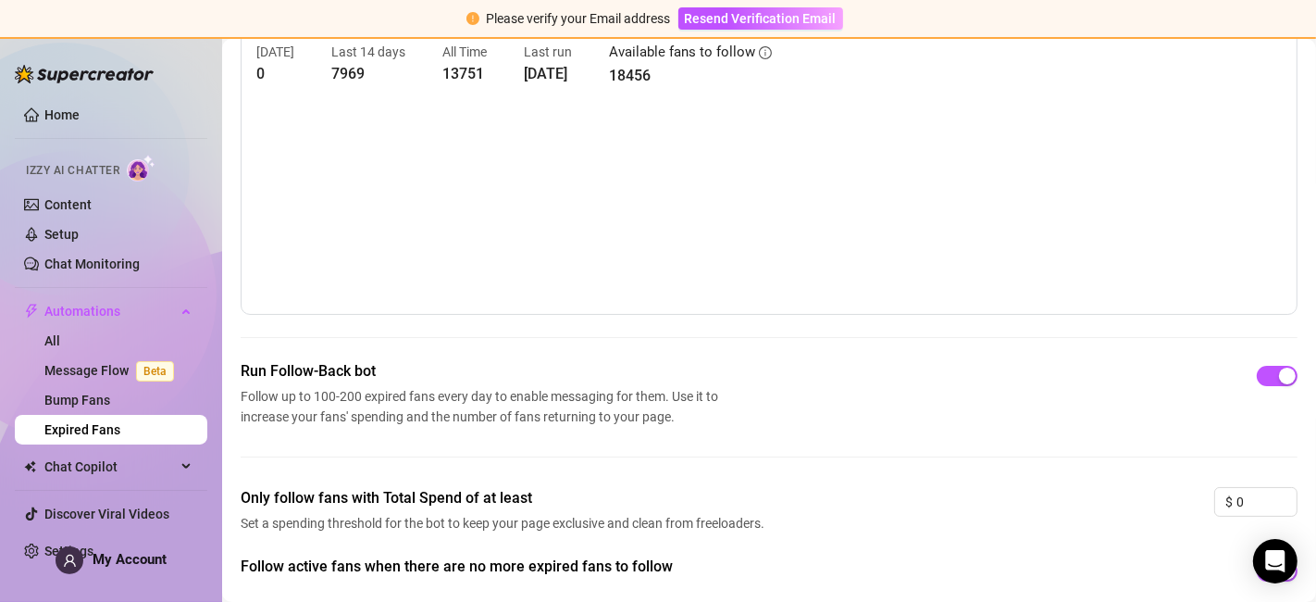
scroll to position [188, 0]
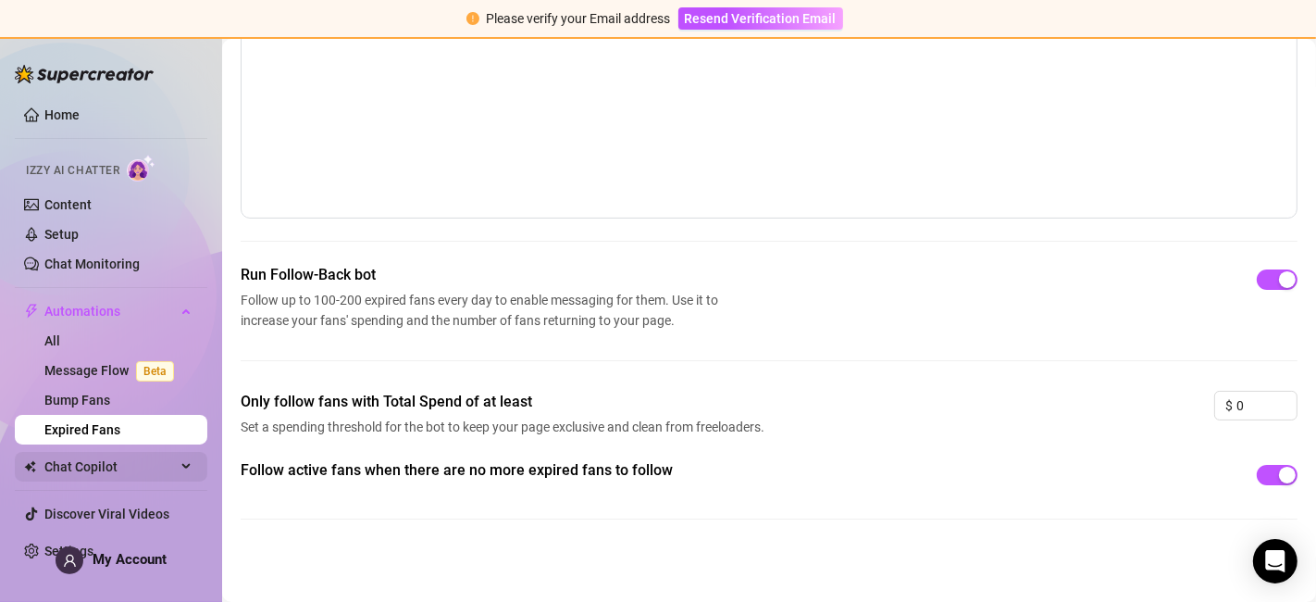
click at [163, 468] on span "Chat Copilot" at bounding box center [109, 467] width 131 height 30
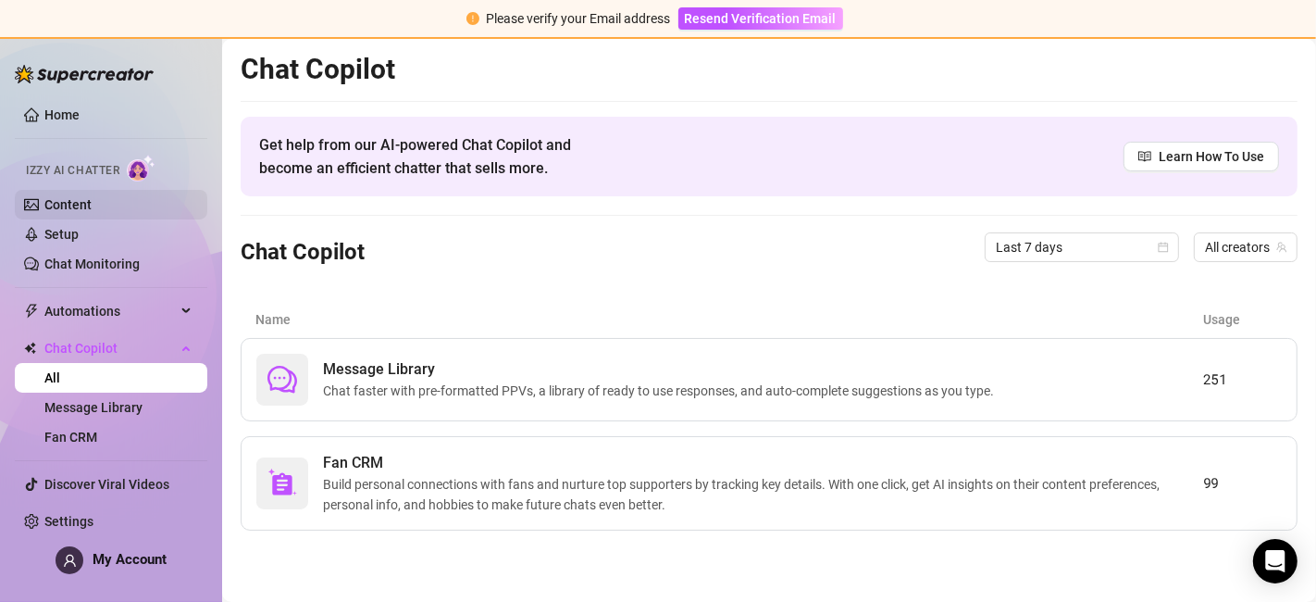
click at [92, 197] on link "Content" at bounding box center [67, 204] width 47 height 15
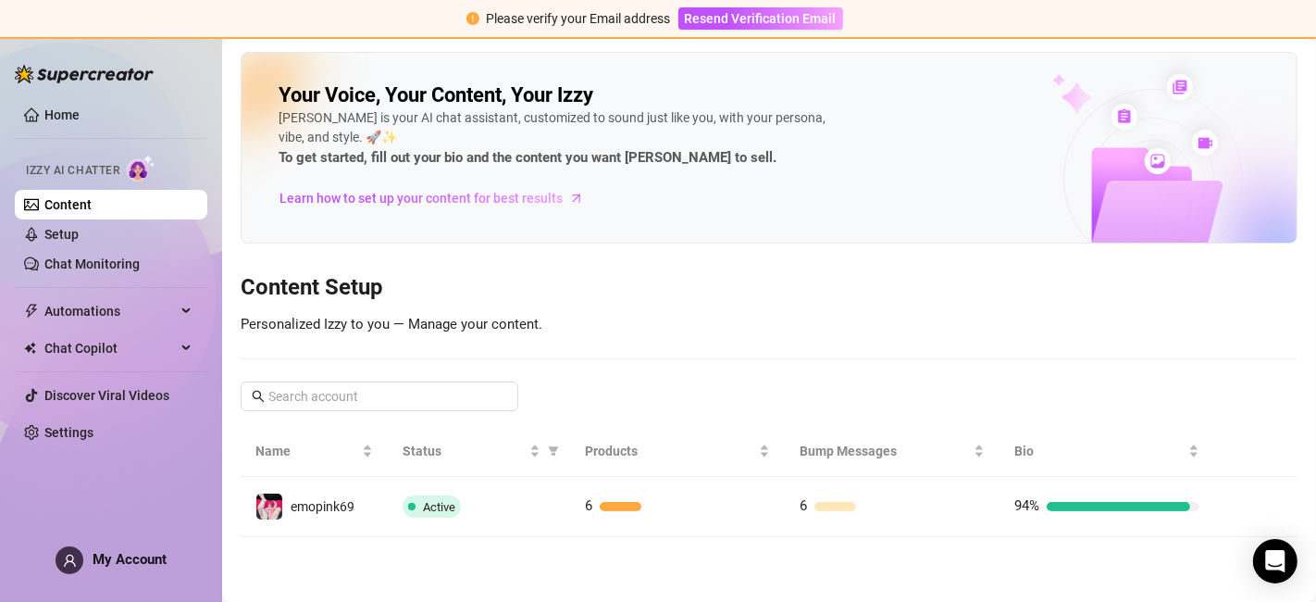
click at [131, 164] on img at bounding box center [141, 168] width 29 height 27
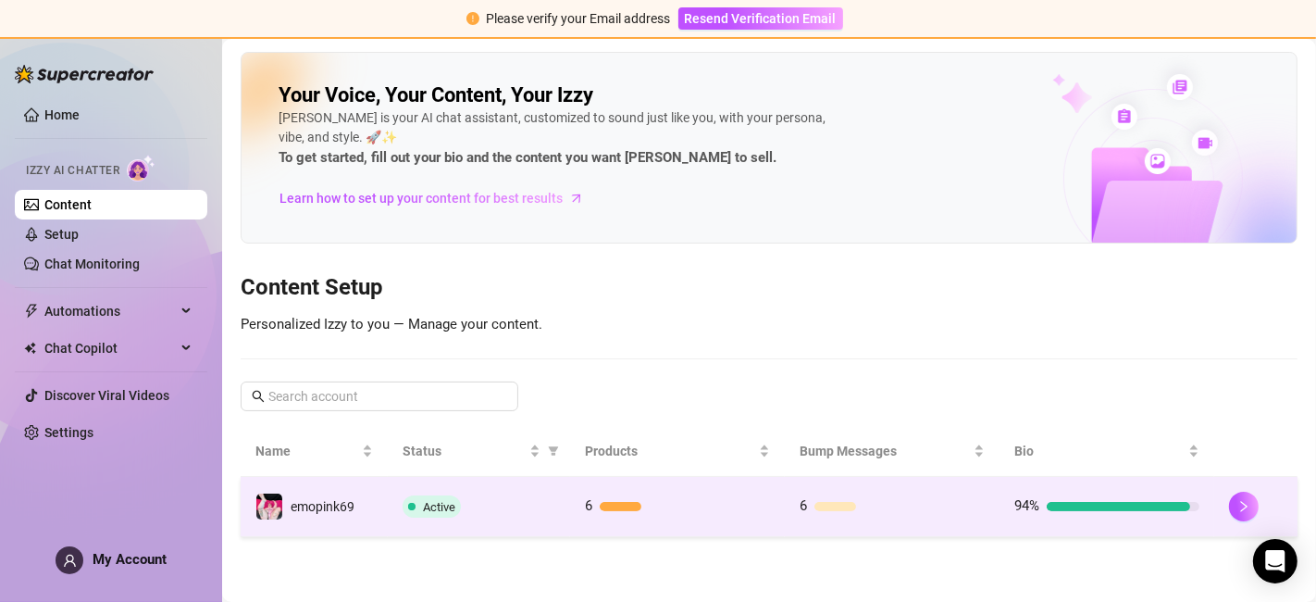
click at [363, 511] on td "emopink69" at bounding box center [314, 507] width 147 height 60
click at [363, 511] on main "Your Voice, Your Content, Your [PERSON_NAME] is your AI chat assistant, customi…" at bounding box center [769, 320] width 1094 height 563
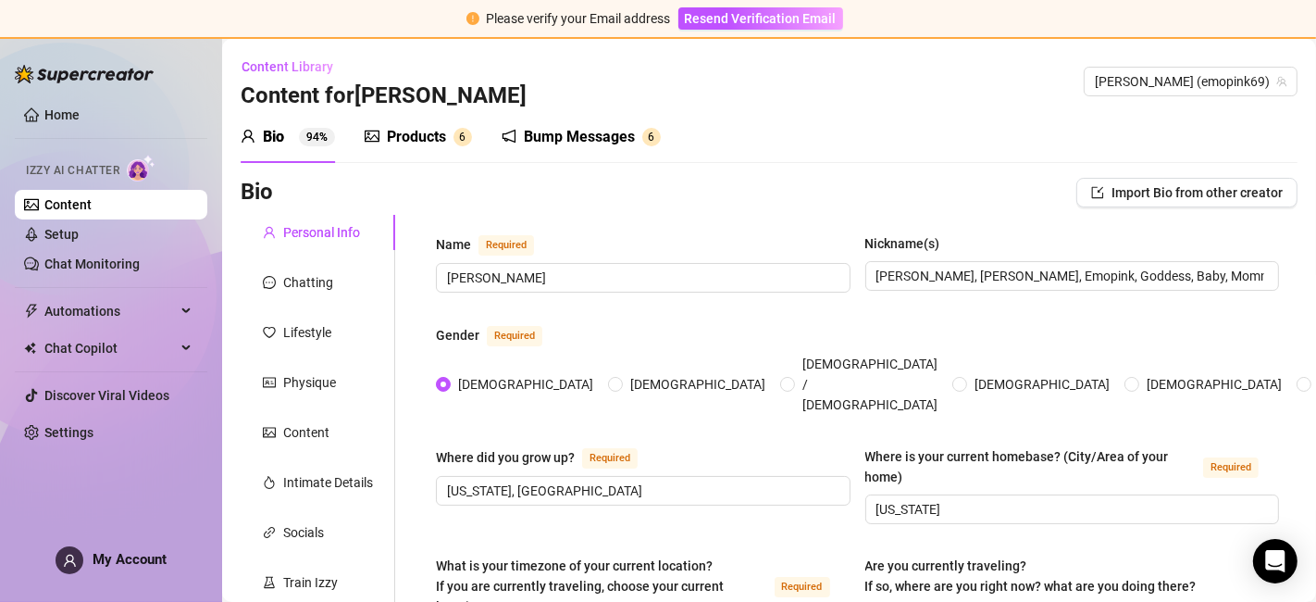
scroll to position [719, 0]
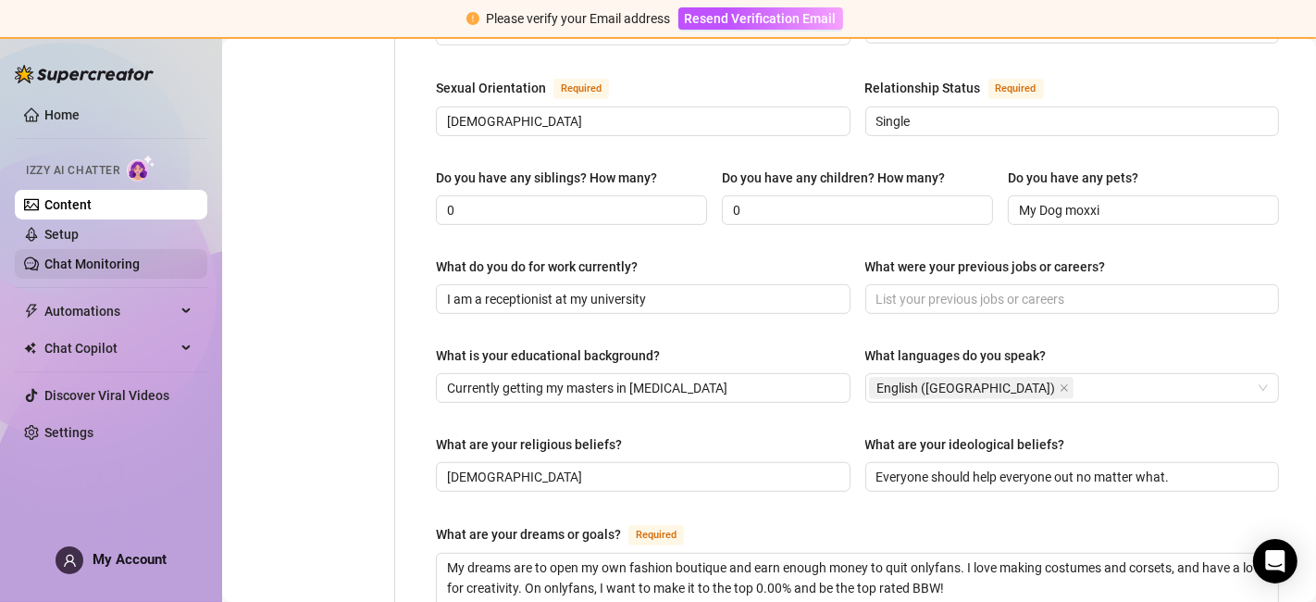
click at [131, 263] on link "Chat Monitoring" at bounding box center [91, 263] width 95 height 15
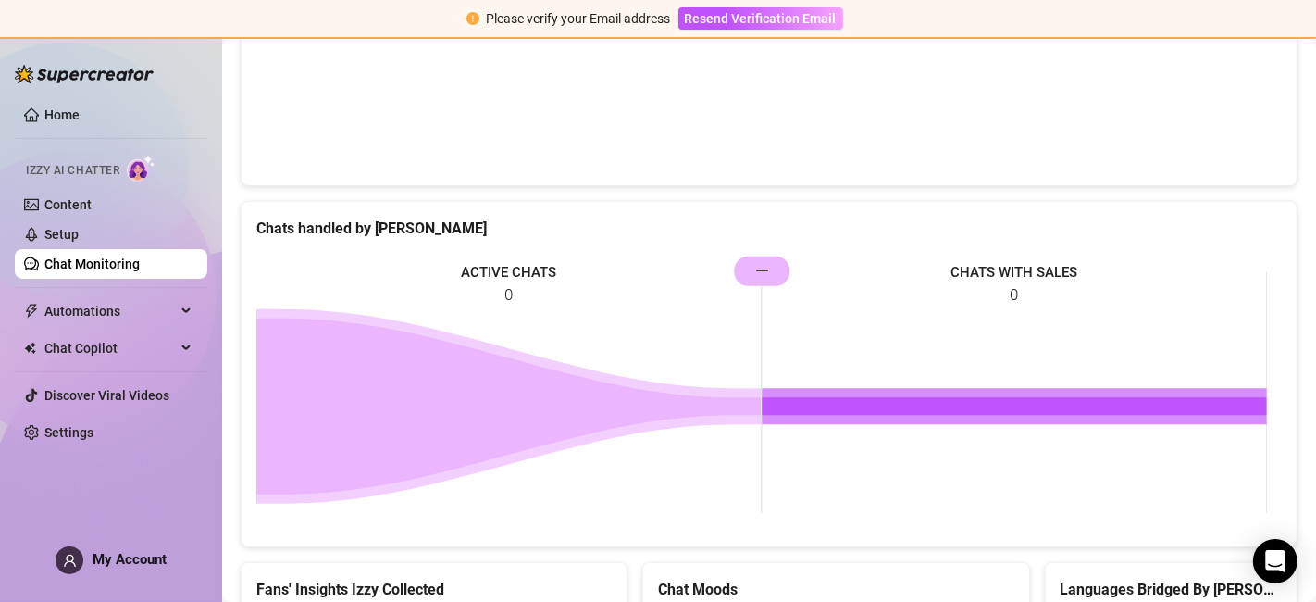
click at [507, 268] on rect at bounding box center [761, 393] width 1011 height 278
click at [507, 272] on rect at bounding box center [761, 393] width 1011 height 278
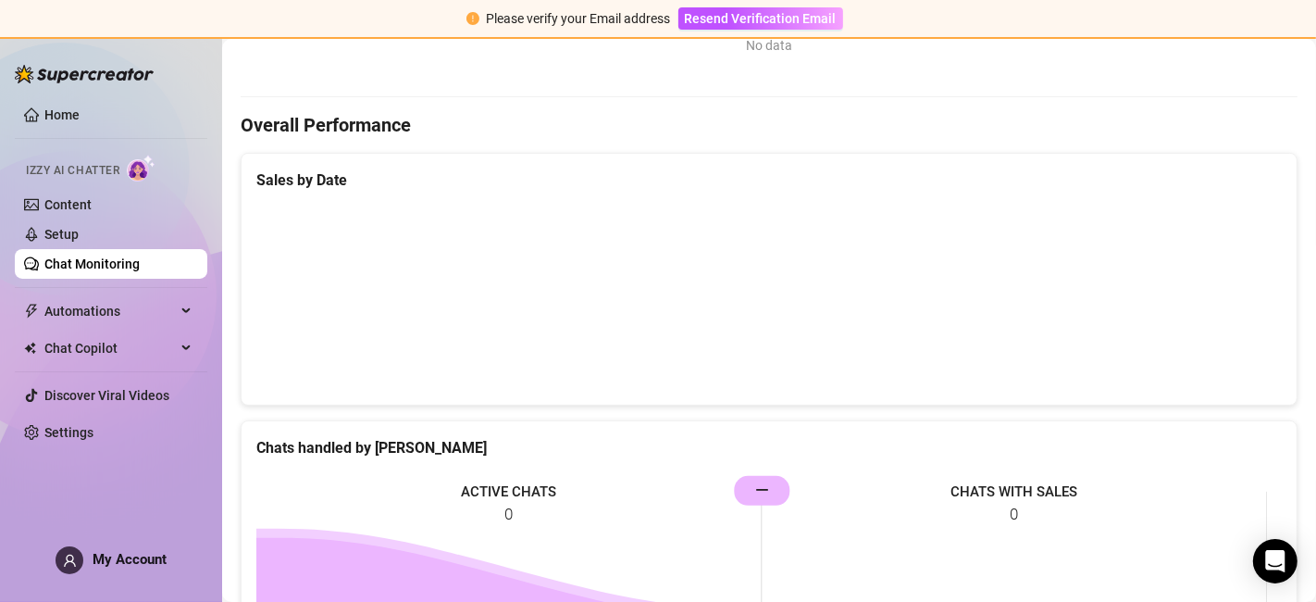
scroll to position [499, 0]
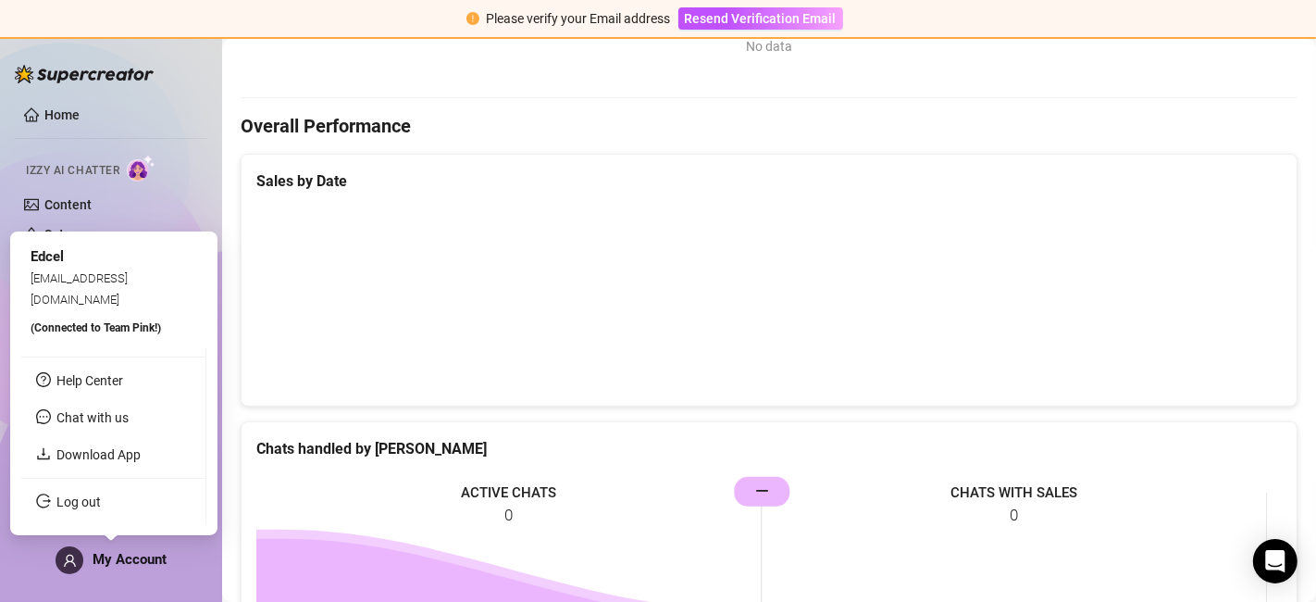
click at [143, 565] on span "My Account" at bounding box center [130, 559] width 74 height 17
click at [136, 458] on link "Download App" at bounding box center [98, 454] width 84 height 15
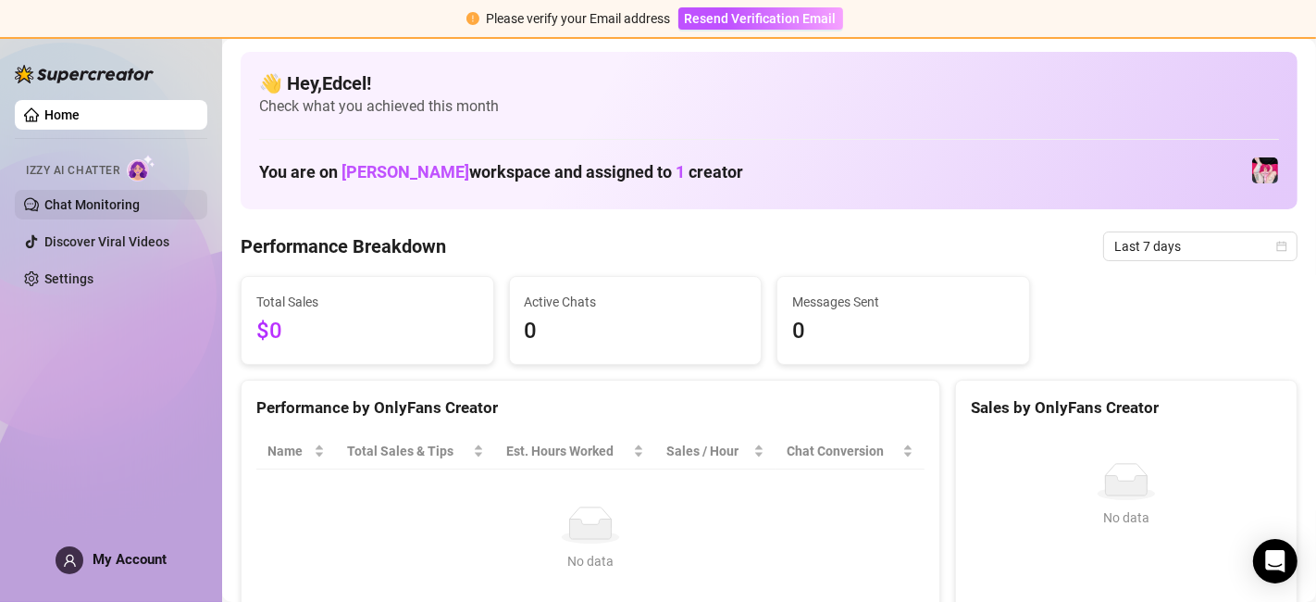
click at [133, 210] on link "Chat Monitoring" at bounding box center [91, 204] width 95 height 15
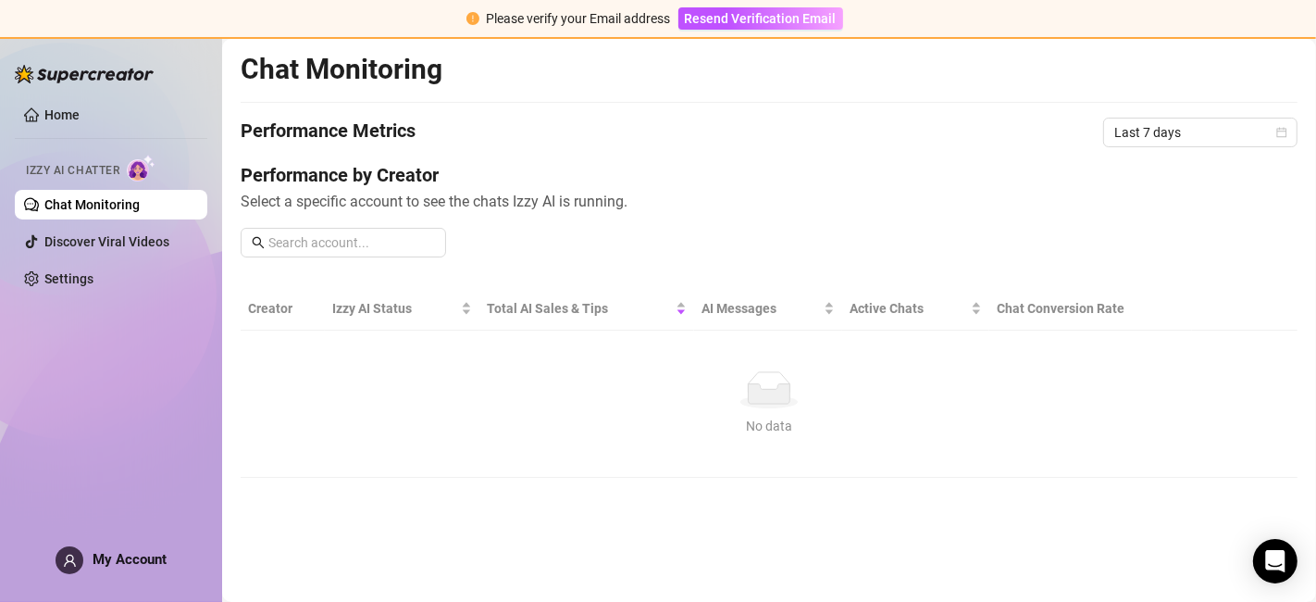
click at [124, 202] on link "Chat Monitoring" at bounding box center [91, 204] width 95 height 15
click at [97, 263] on ul "Home Izzy AI Chatter Chat Monitoring Discover Viral Videos Settings" at bounding box center [111, 197] width 193 height 208
click at [93, 271] on link "Settings" at bounding box center [68, 278] width 49 height 15
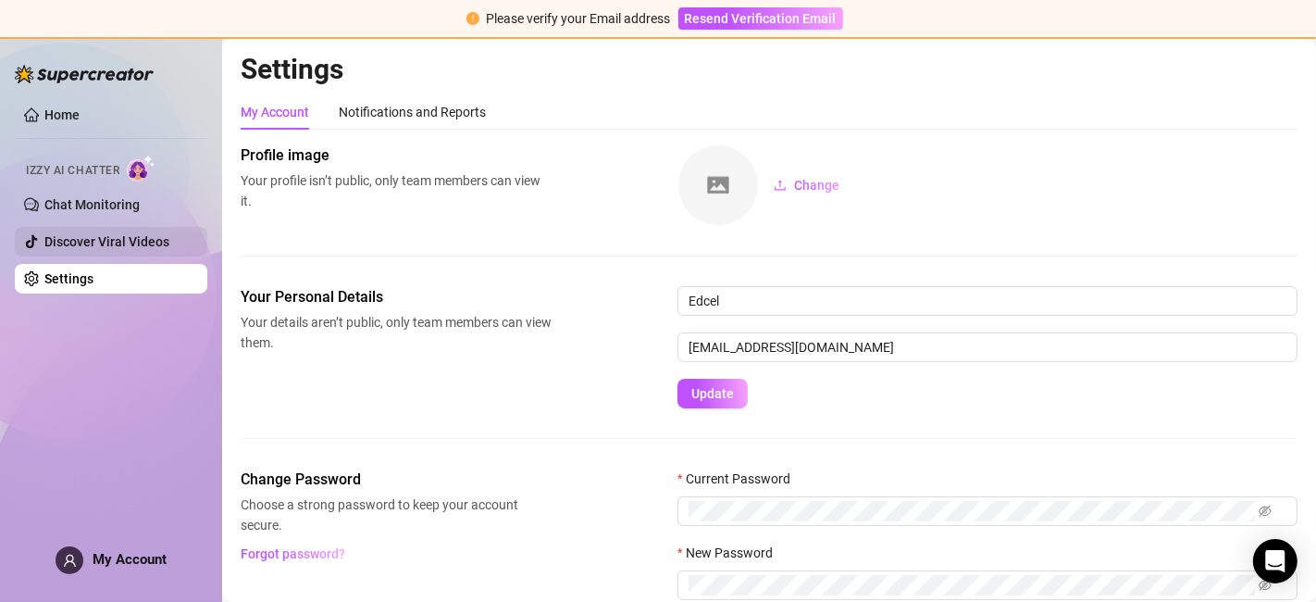
click at [134, 237] on link "Discover Viral Videos" at bounding box center [106, 241] width 125 height 15
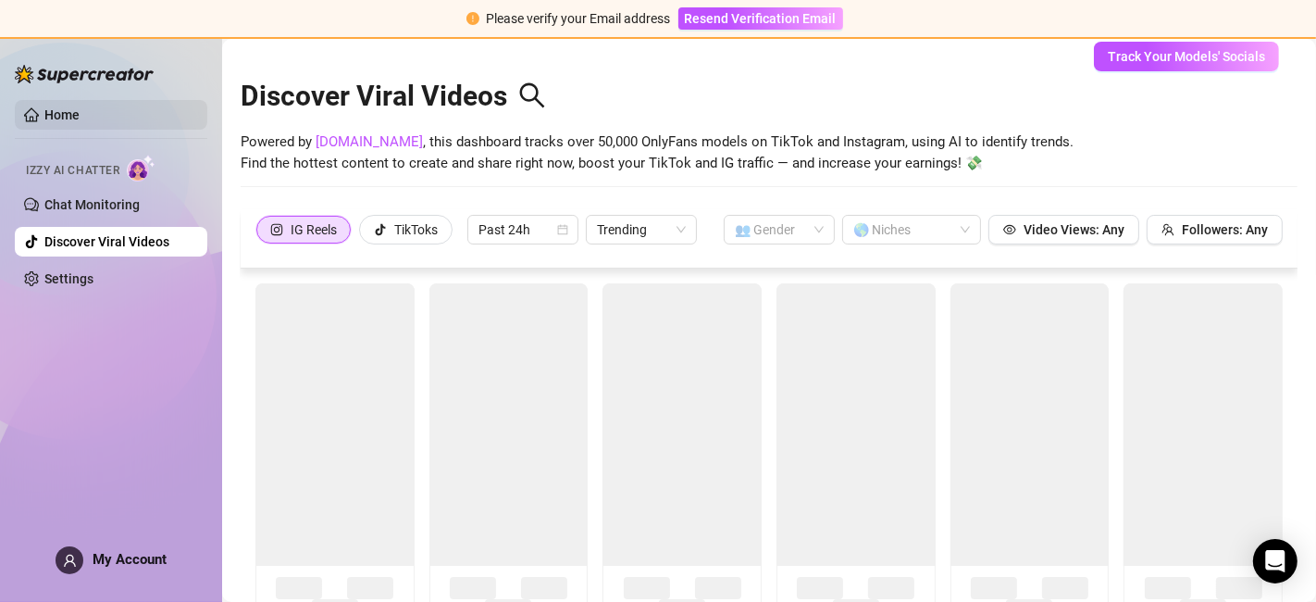
click at [68, 115] on link "Home" at bounding box center [61, 114] width 35 height 15
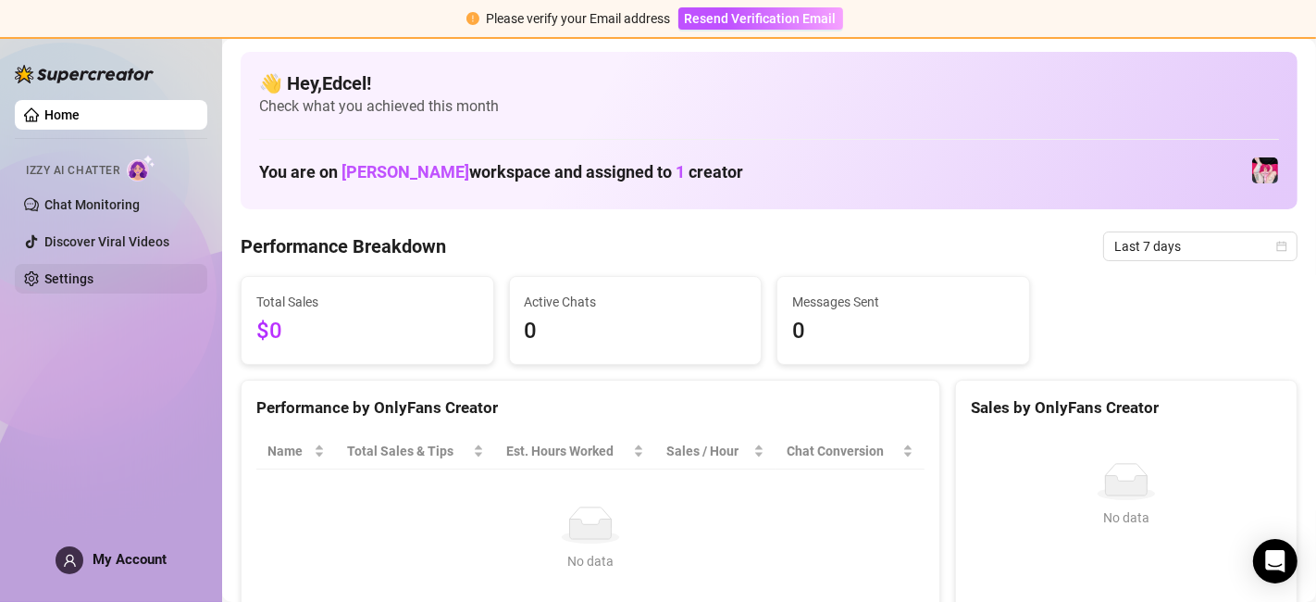
click at [92, 283] on link "Settings" at bounding box center [68, 278] width 49 height 15
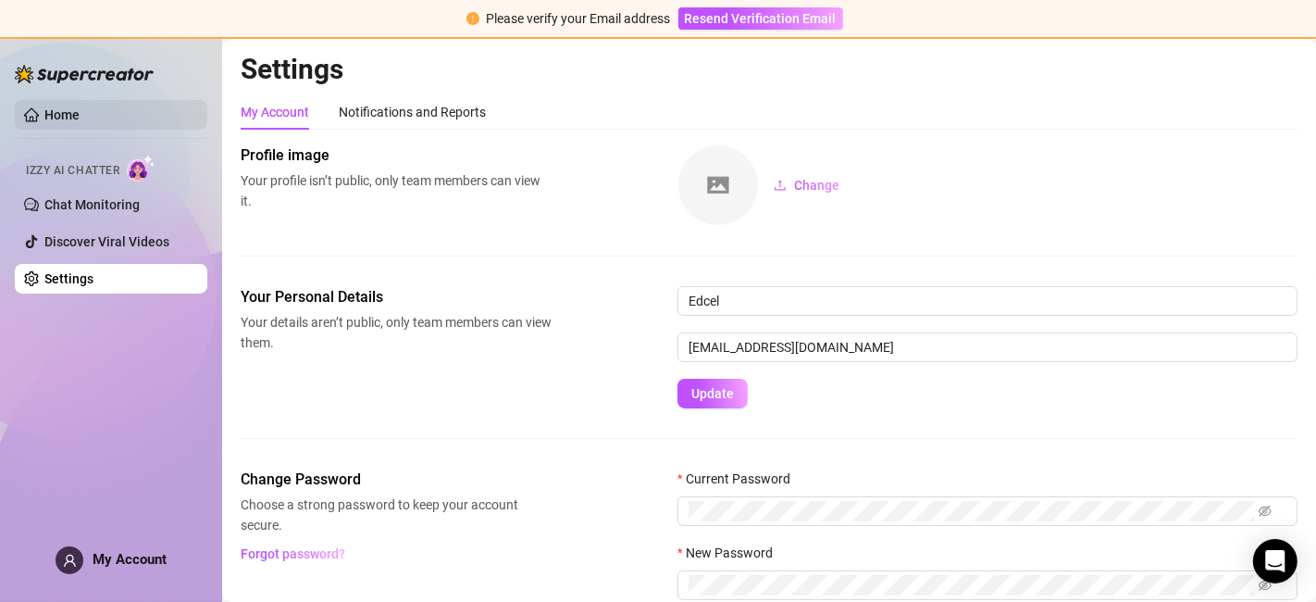
click at [56, 109] on link "Home" at bounding box center [61, 114] width 35 height 15
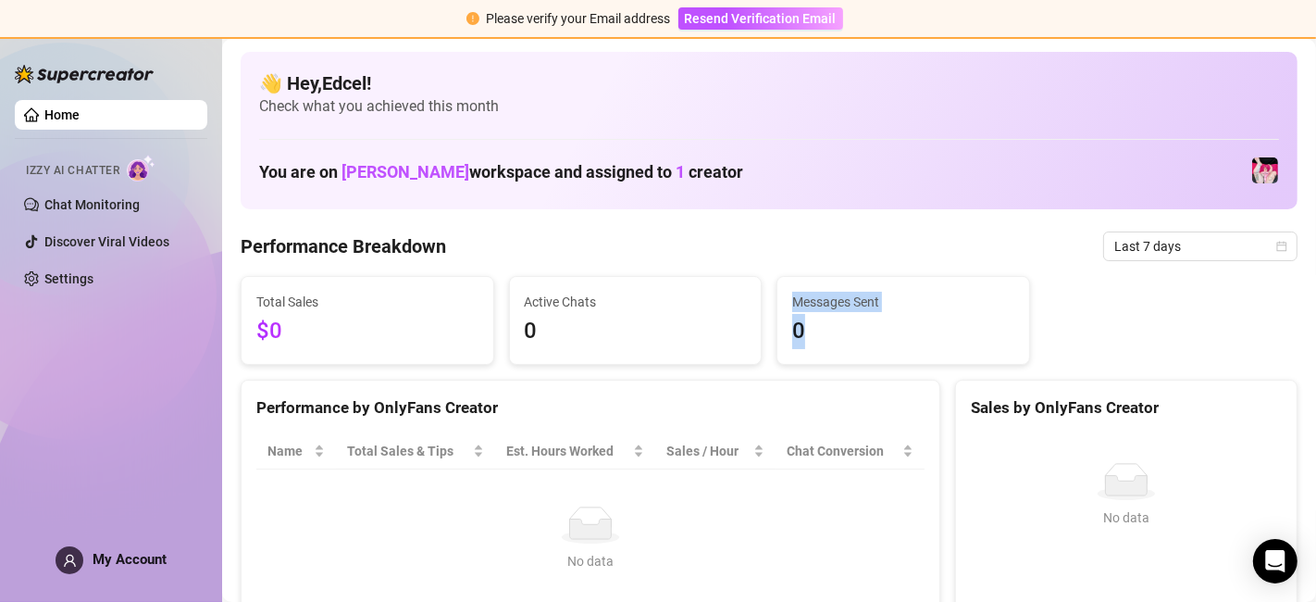
drag, startPoint x: 820, startPoint y: 317, endPoint x: 639, endPoint y: 323, distance: 181.5
click at [639, 323] on div "Total Sales $0 Active Chats 0 Messages Sent 0" at bounding box center [769, 320] width 1072 height 89
click at [639, 323] on span "0" at bounding box center [636, 331] width 222 height 35
click at [91, 203] on link "Chat Monitoring" at bounding box center [91, 204] width 95 height 15
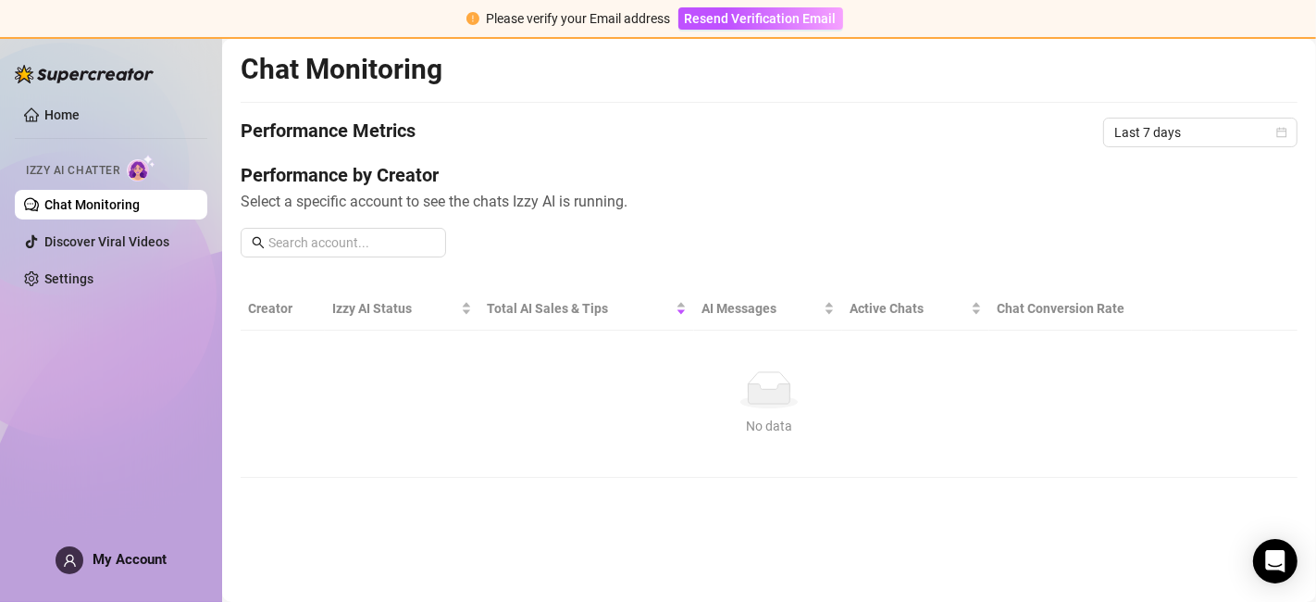
click at [87, 162] on span "Izzy AI Chatter" at bounding box center [72, 171] width 93 height 18
click at [81, 234] on link "Discover Viral Videos" at bounding box center [106, 241] width 125 height 15
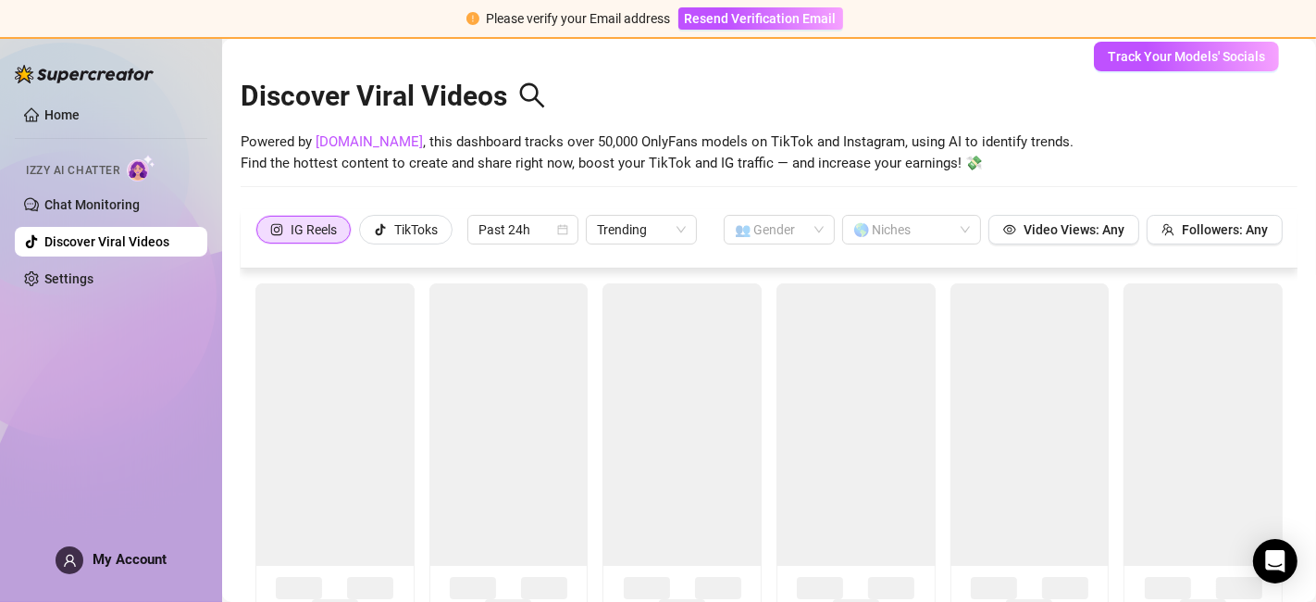
click at [140, 166] on img at bounding box center [141, 168] width 29 height 27
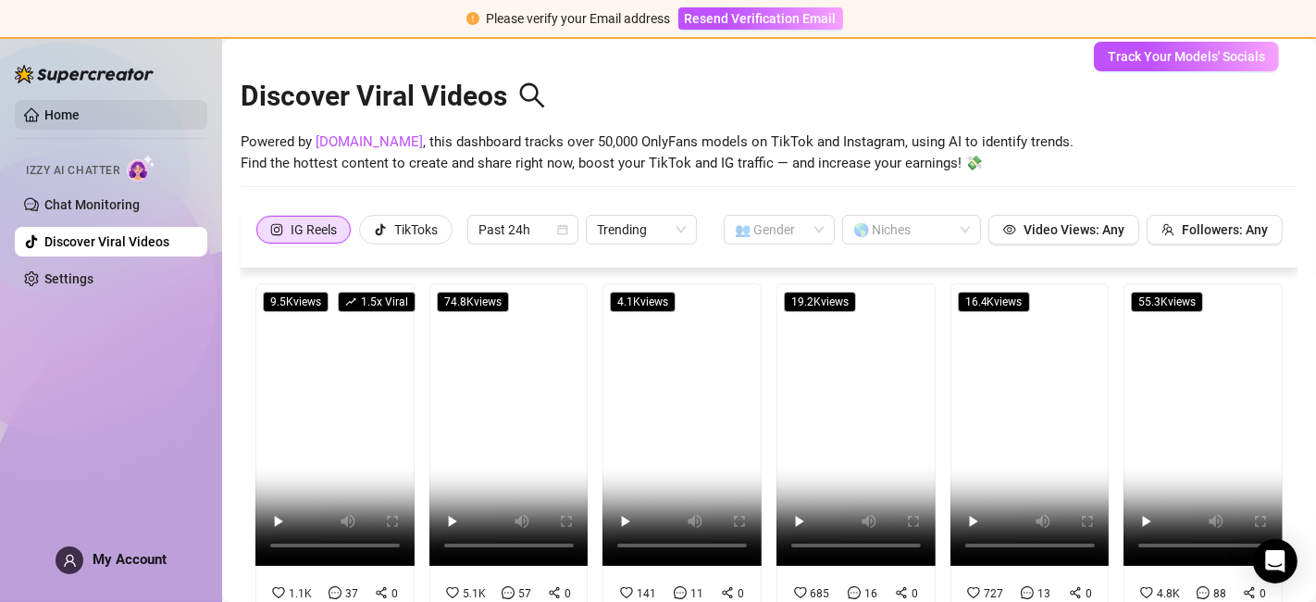
click at [57, 120] on link "Home" at bounding box center [61, 114] width 35 height 15
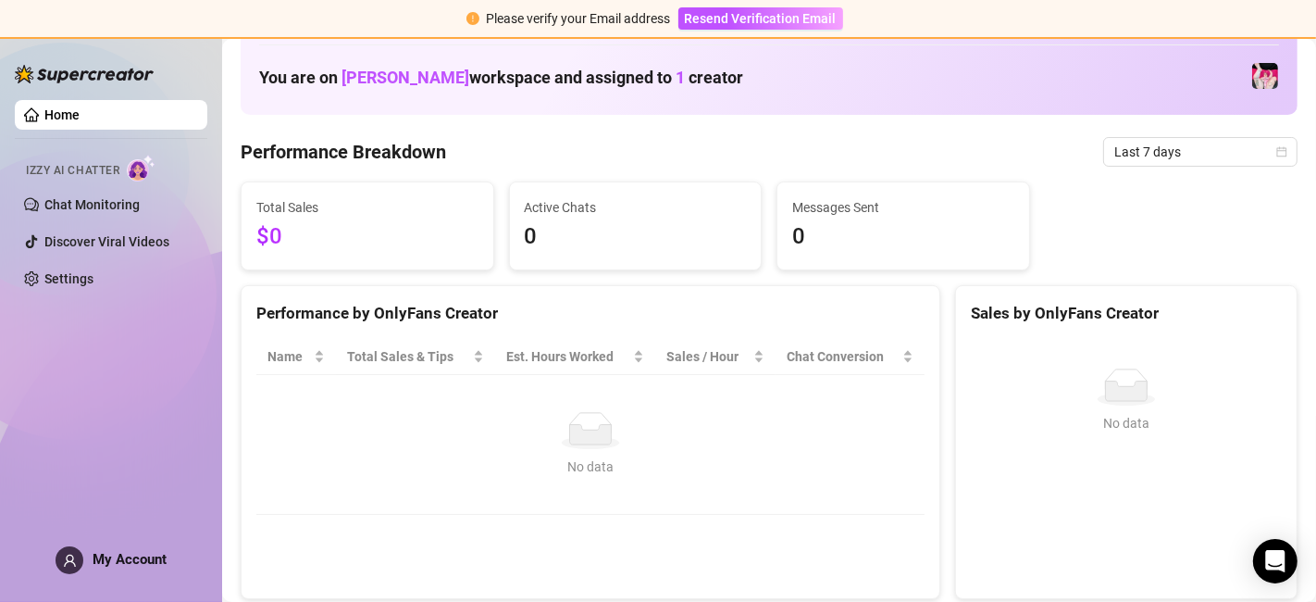
scroll to position [103, 0]
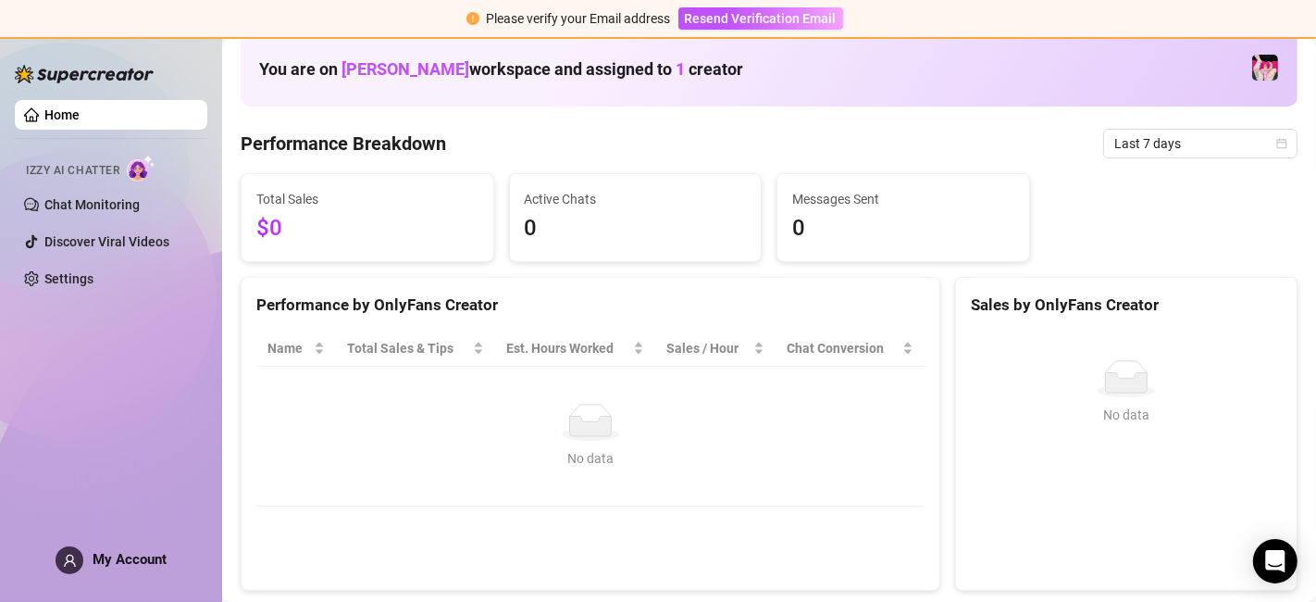
click at [838, 189] on span "Messages Sent" at bounding box center [903, 199] width 222 height 20
click at [1034, 324] on div "No data No data" at bounding box center [1126, 453] width 341 height 274
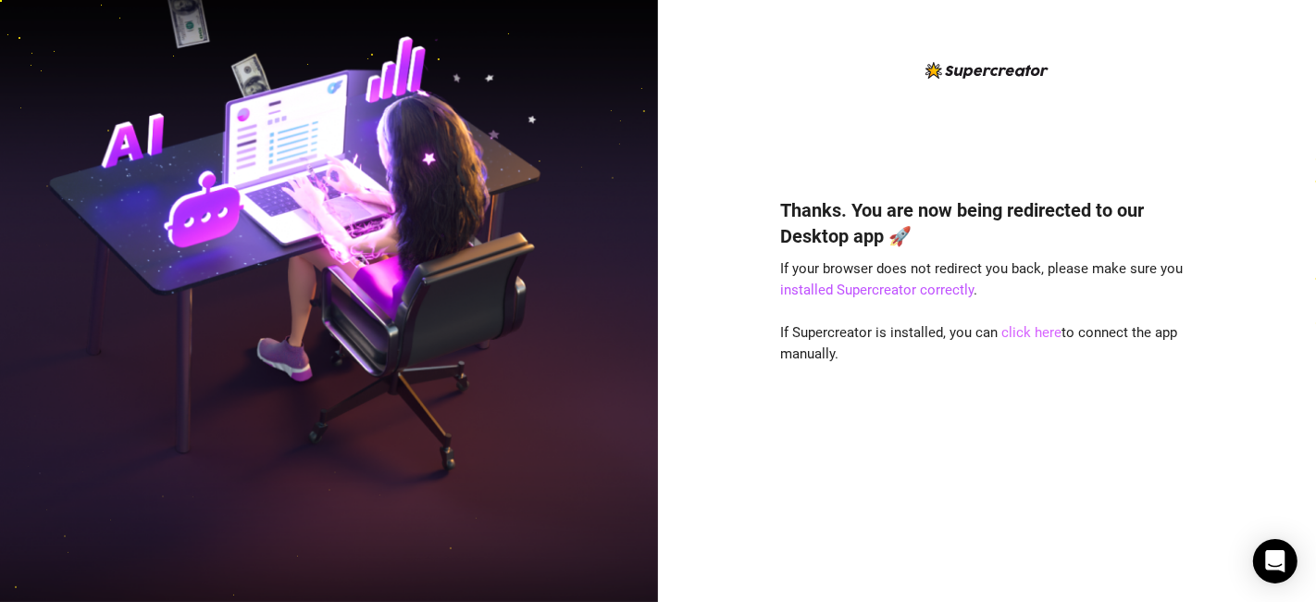
click at [1032, 332] on link "click here" at bounding box center [1032, 332] width 60 height 17
click at [1023, 330] on link "click here" at bounding box center [1032, 332] width 60 height 17
